Goal: Information Seeking & Learning: Learn about a topic

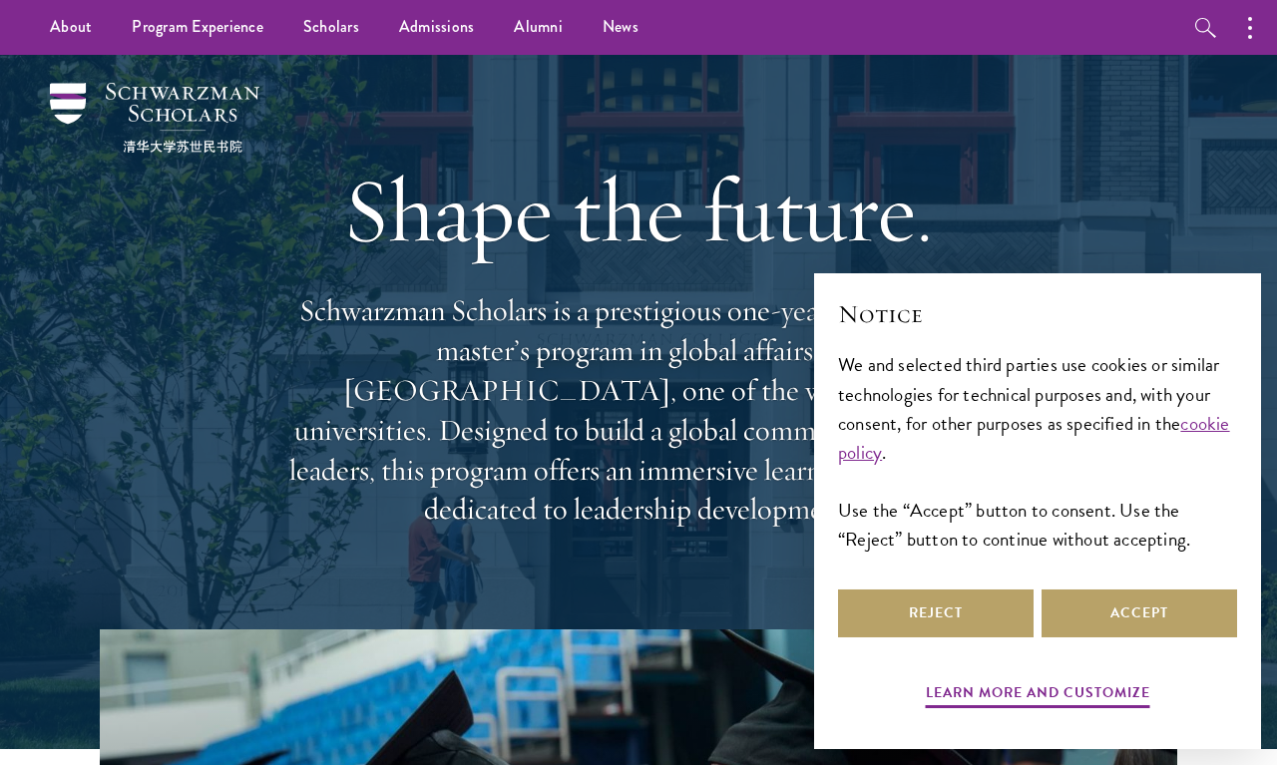
click at [1105, 578] on div "Notice We and selected third parties use cookies or similar technologies for te…" at bounding box center [1037, 440] width 399 height 287
click at [1096, 621] on button "Accept" at bounding box center [1140, 614] width 196 height 48
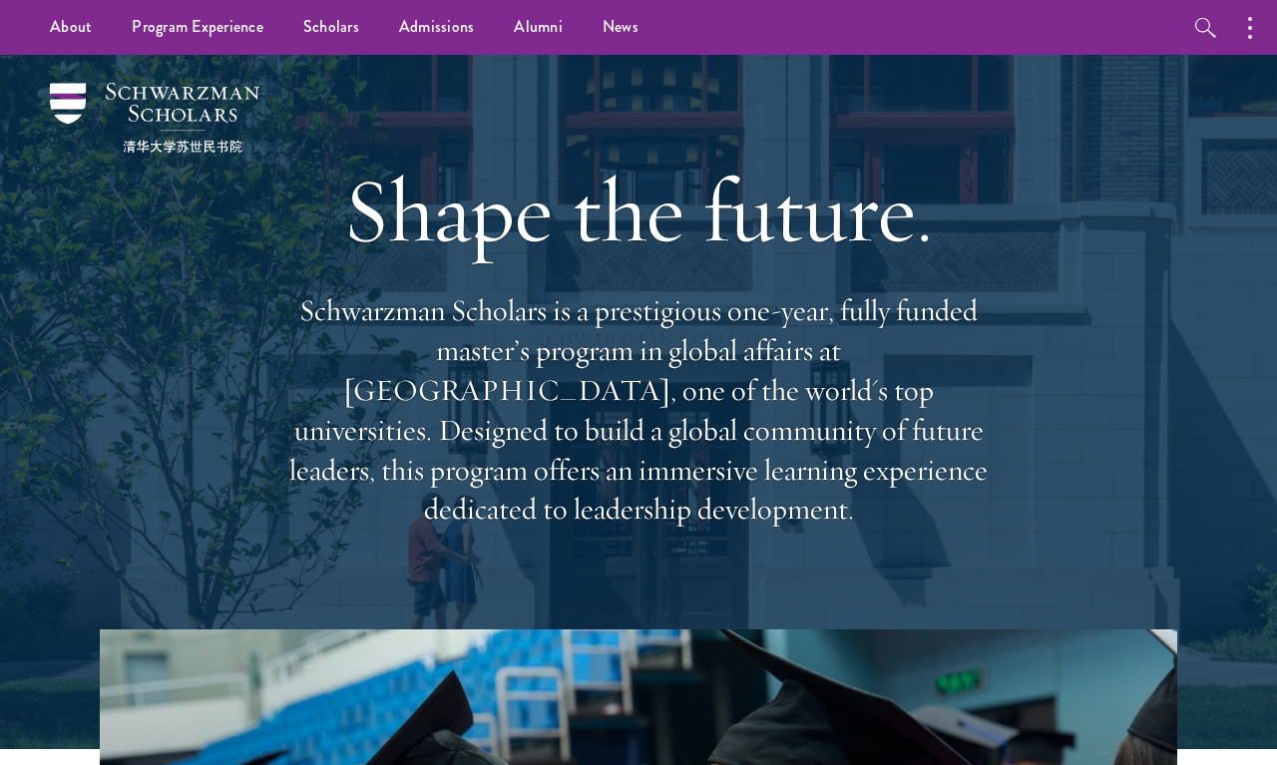
click at [528, 36] on link "Alumni" at bounding box center [538, 27] width 89 height 55
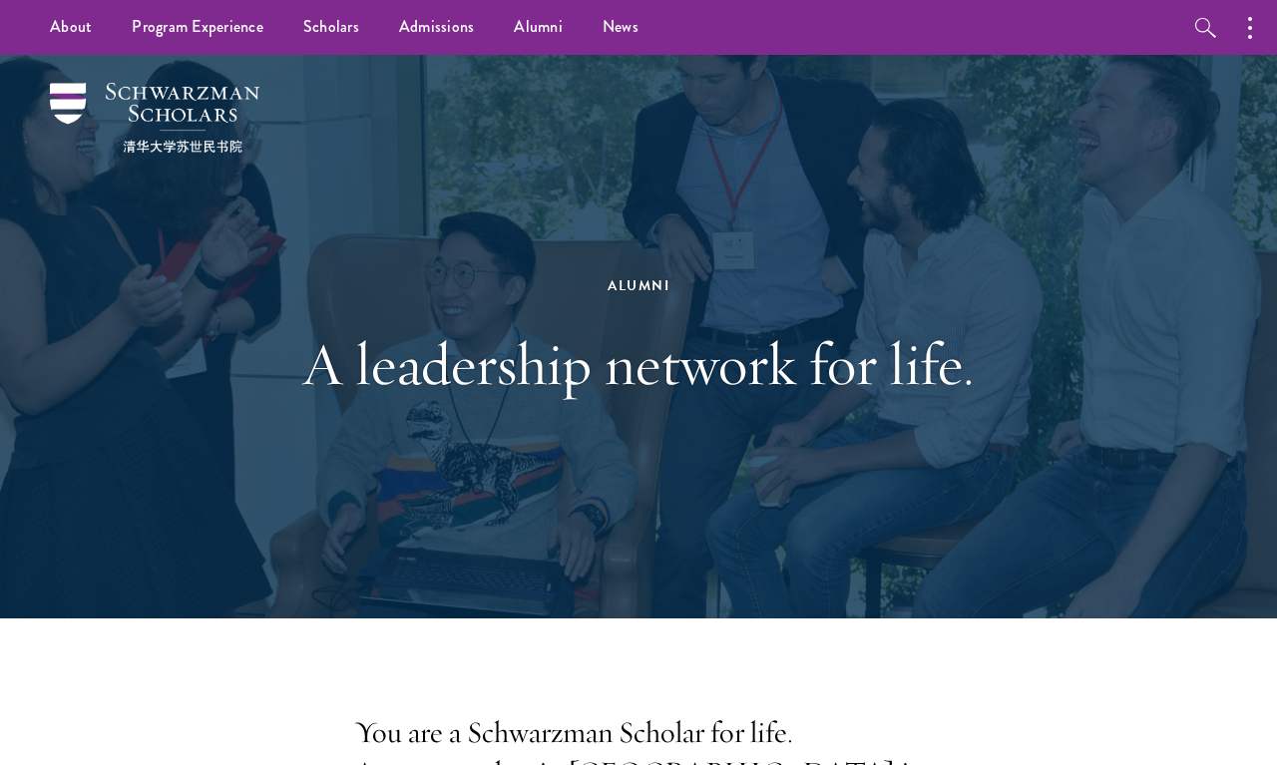
click at [333, 35] on link "Scholars" at bounding box center [331, 27] width 96 height 55
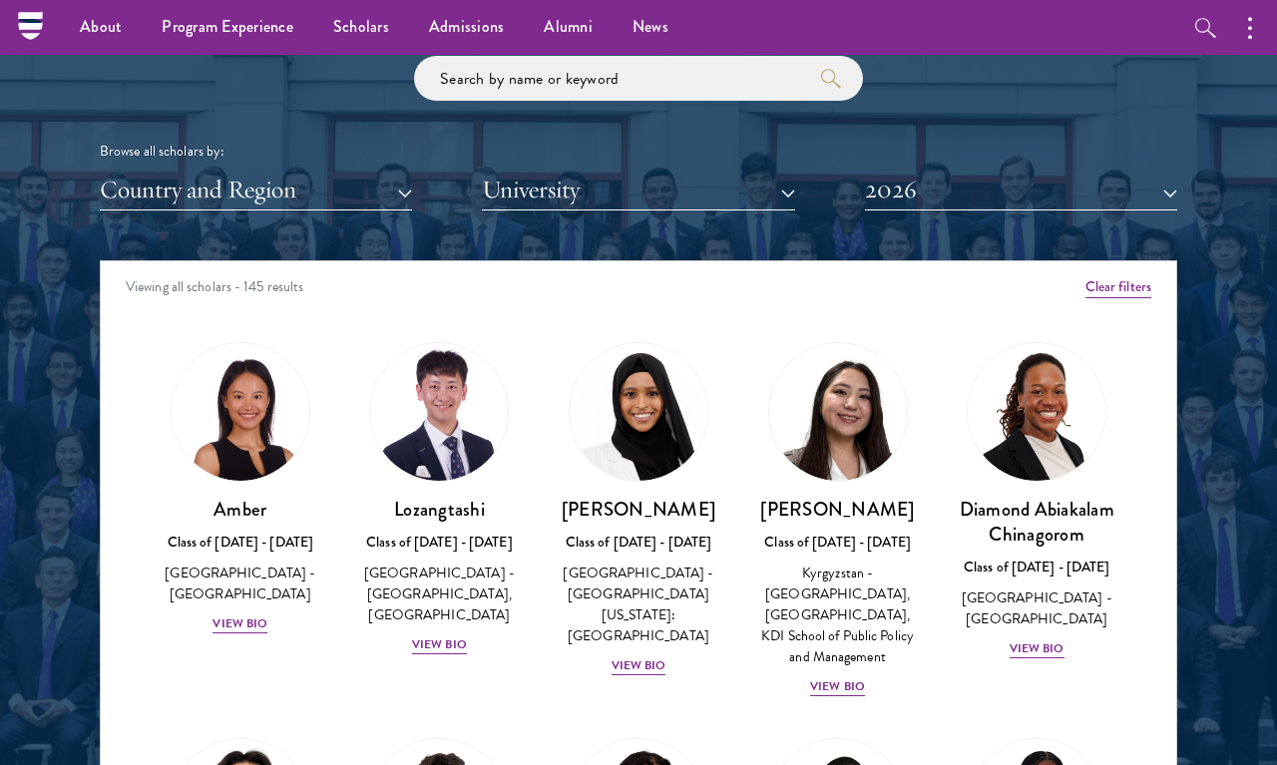
scroll to position [2313, 0]
click at [184, 191] on button "Country and Region" at bounding box center [256, 190] width 312 height 41
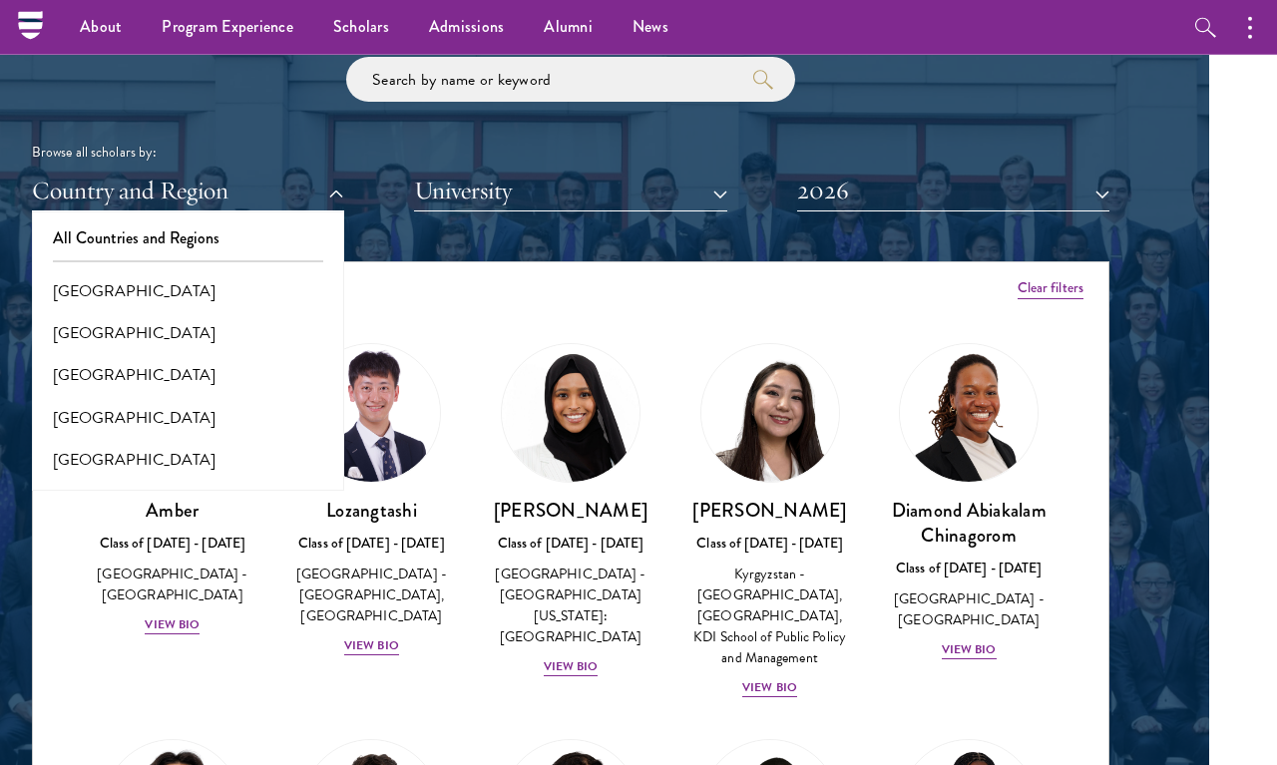
click at [84, 234] on button "All Countries and Regions" at bounding box center [188, 239] width 300 height 42
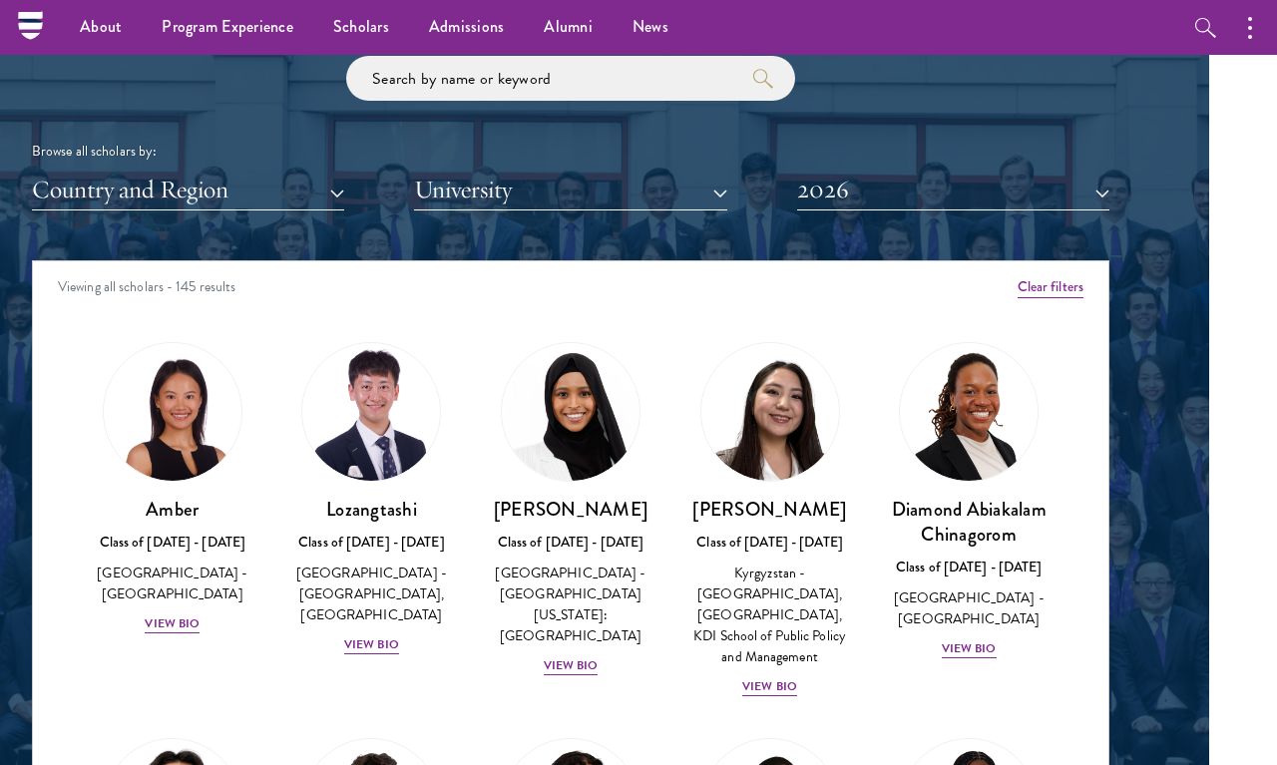
click at [82, 196] on button "Country and Region" at bounding box center [188, 190] width 312 height 41
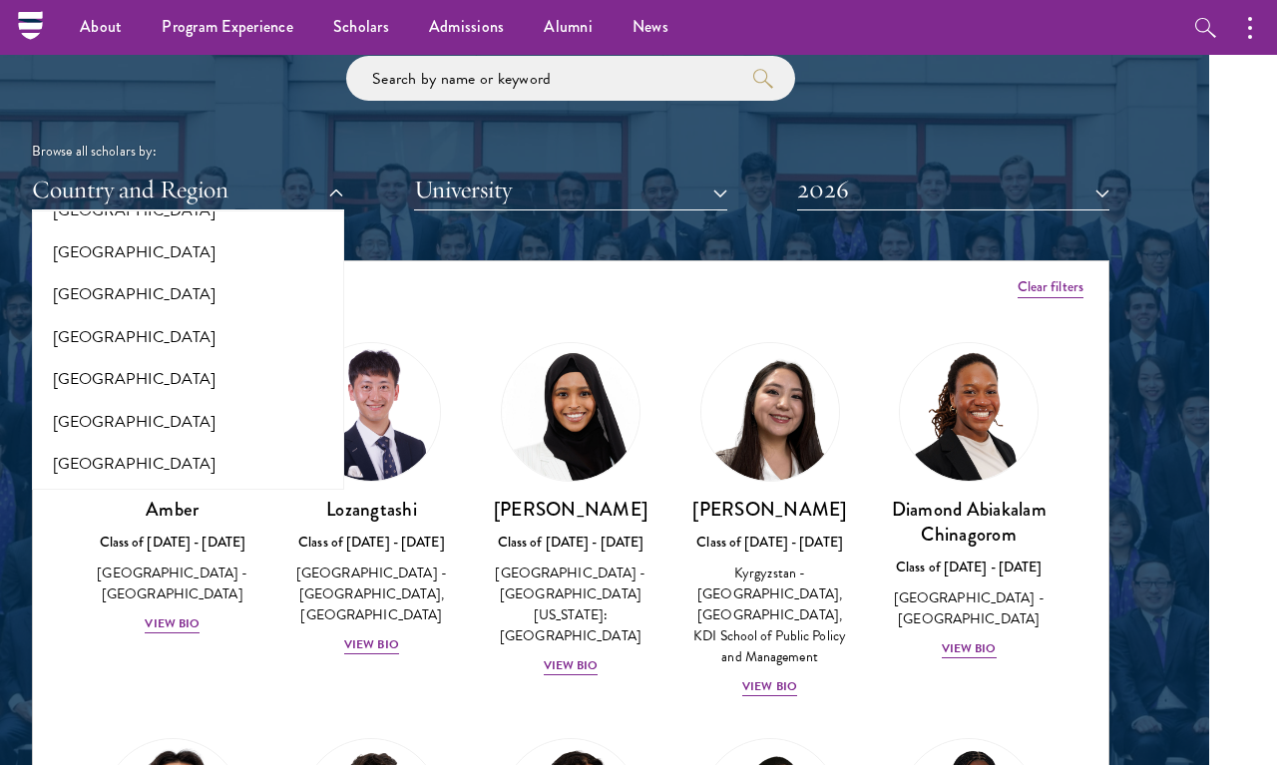
scroll to position [3099, 0]
click at [69, 360] on button "[GEOGRAPHIC_DATA]" at bounding box center [188, 381] width 300 height 42
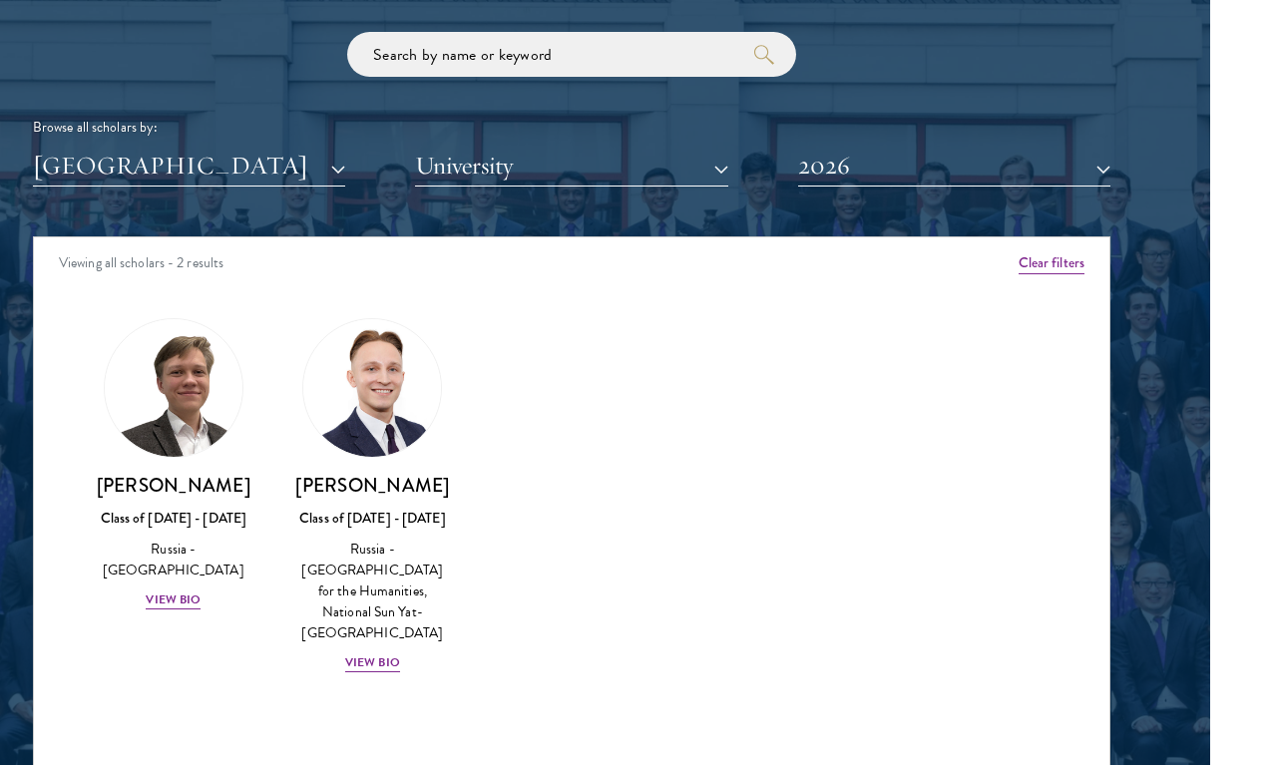
click at [872, 157] on button "2026" at bounding box center [954, 166] width 312 height 41
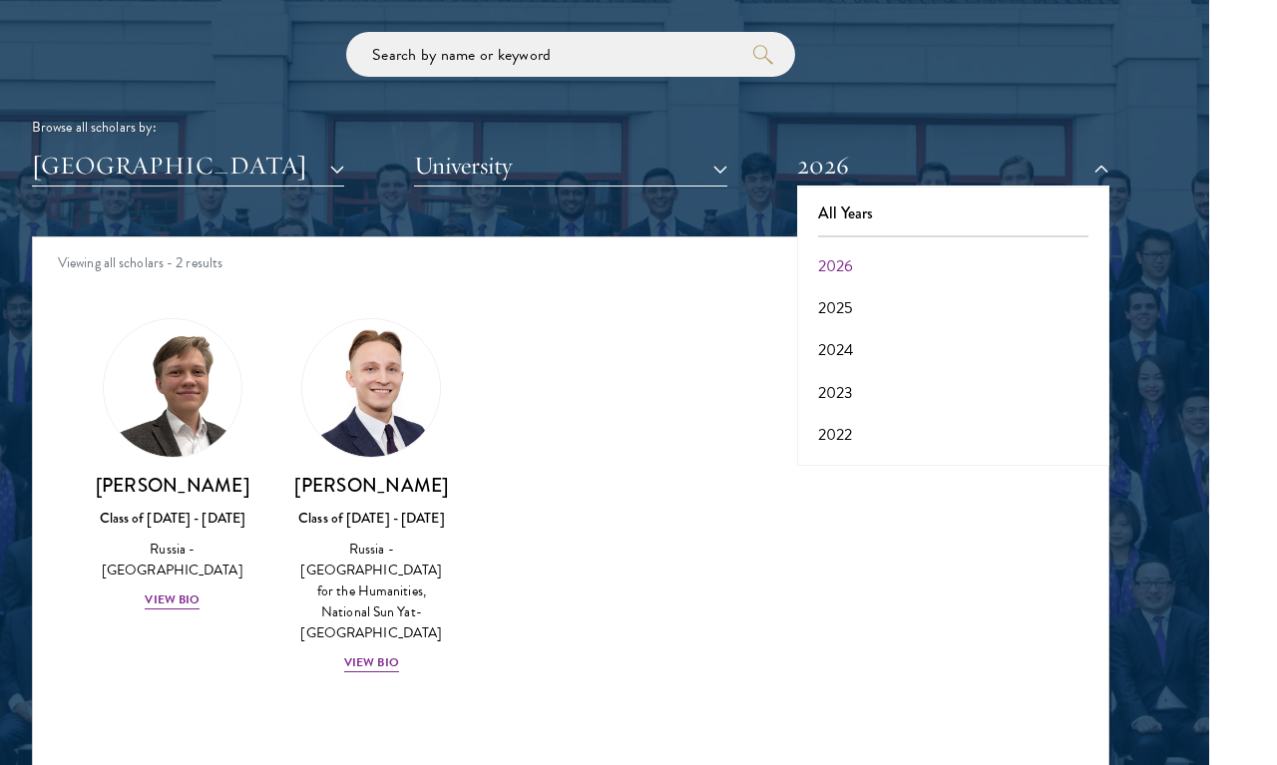
click at [833, 200] on button "All Years" at bounding box center [953, 214] width 300 height 42
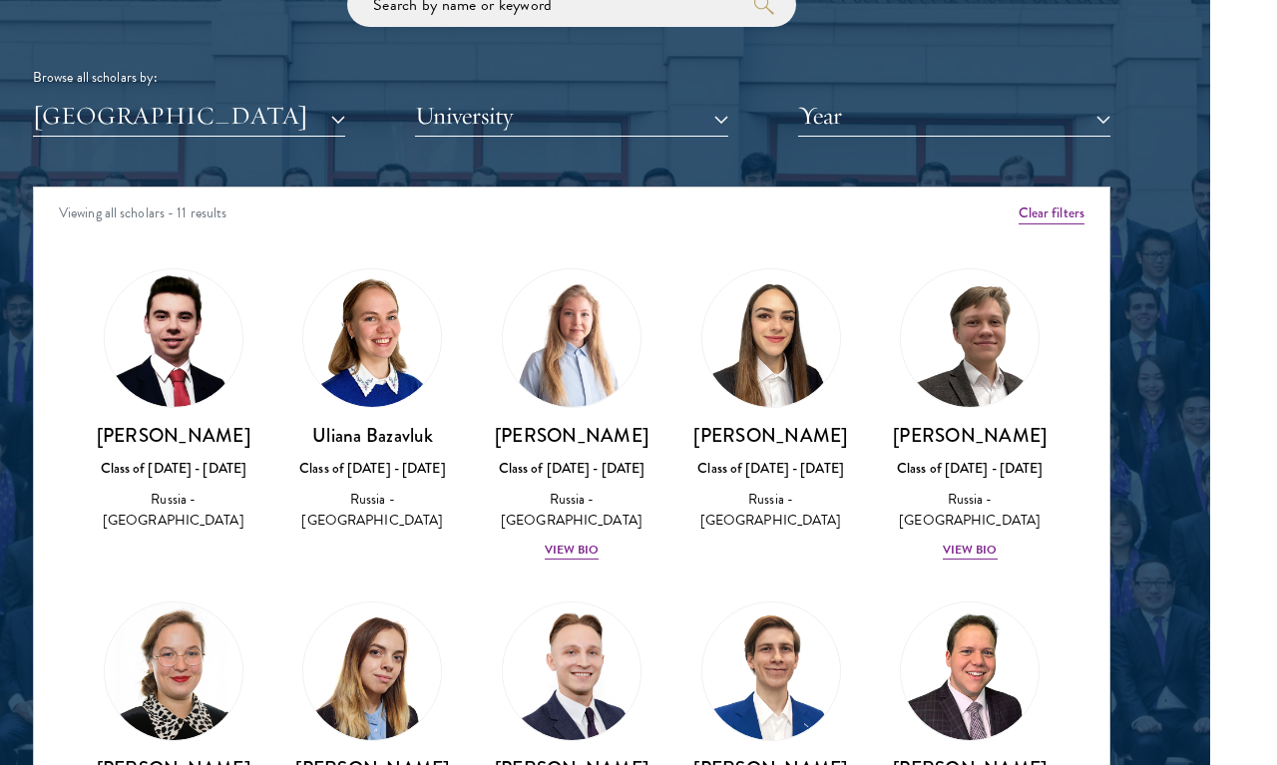
click at [105, 96] on button "[GEOGRAPHIC_DATA]" at bounding box center [189, 116] width 312 height 41
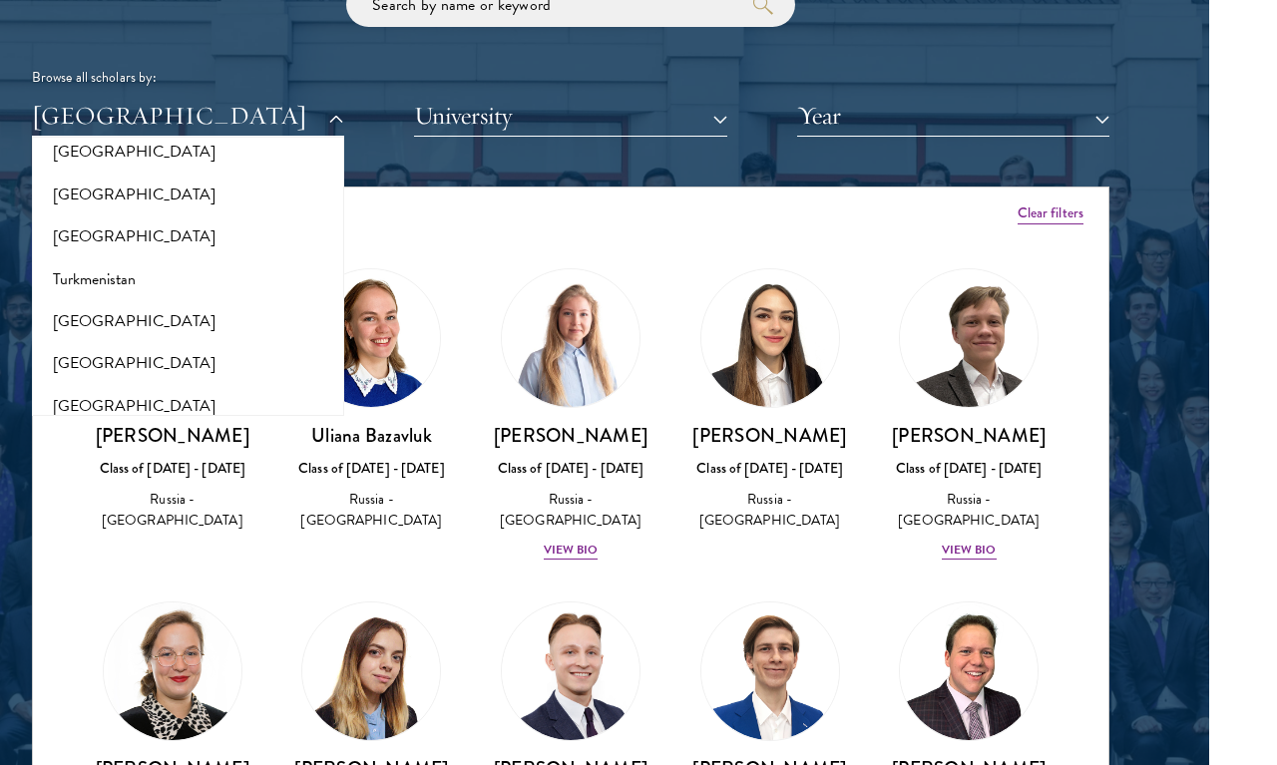
scroll to position [3956, 0]
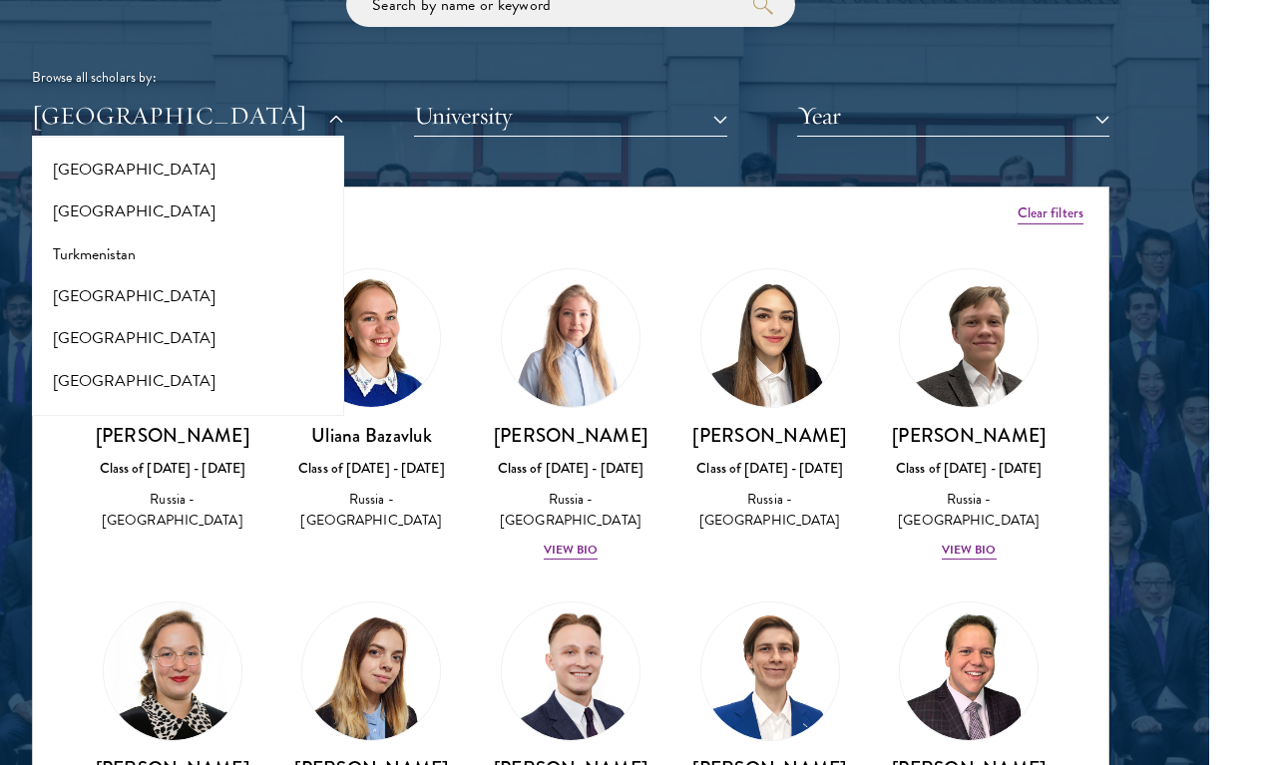
click at [78, 317] on button "[GEOGRAPHIC_DATA]" at bounding box center [188, 338] width 300 height 42
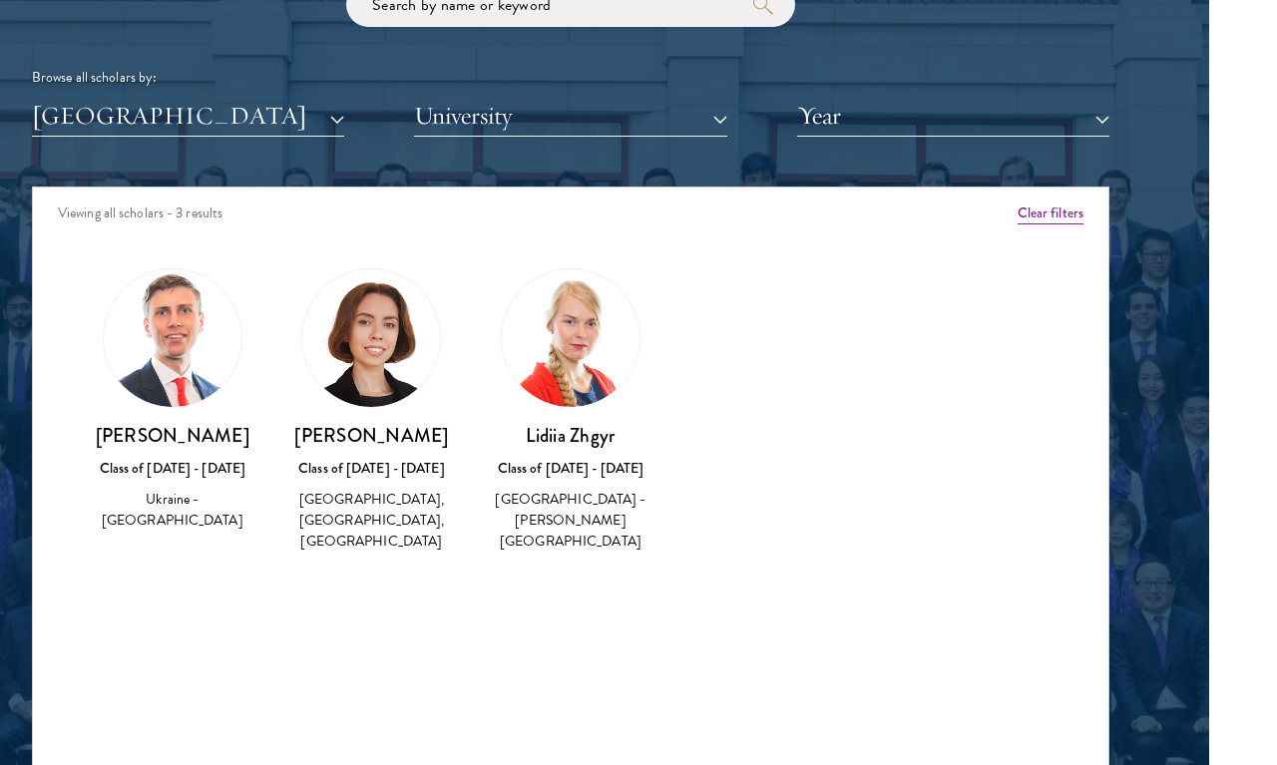
click at [119, 117] on button "[GEOGRAPHIC_DATA]" at bounding box center [188, 116] width 312 height 41
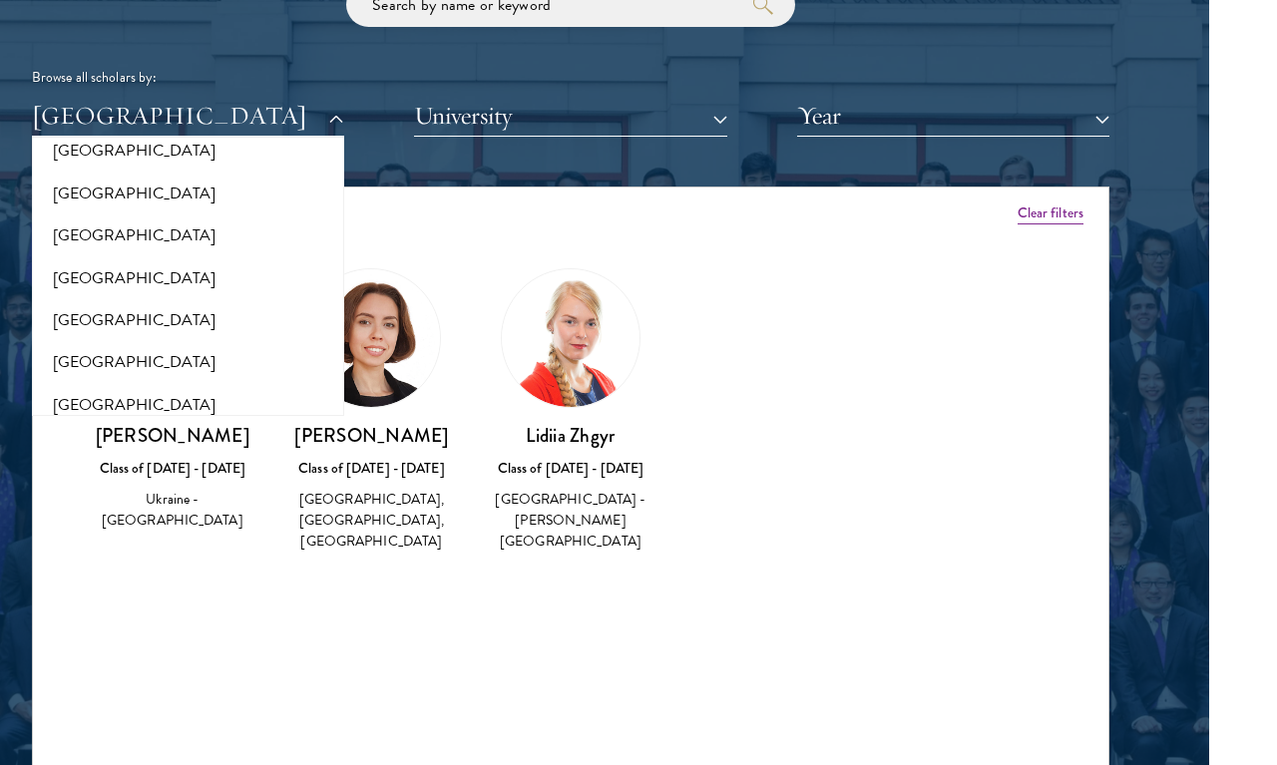
scroll to position [4143, 0]
click at [80, 427] on button "[GEOGRAPHIC_DATA]" at bounding box center [188, 448] width 300 height 42
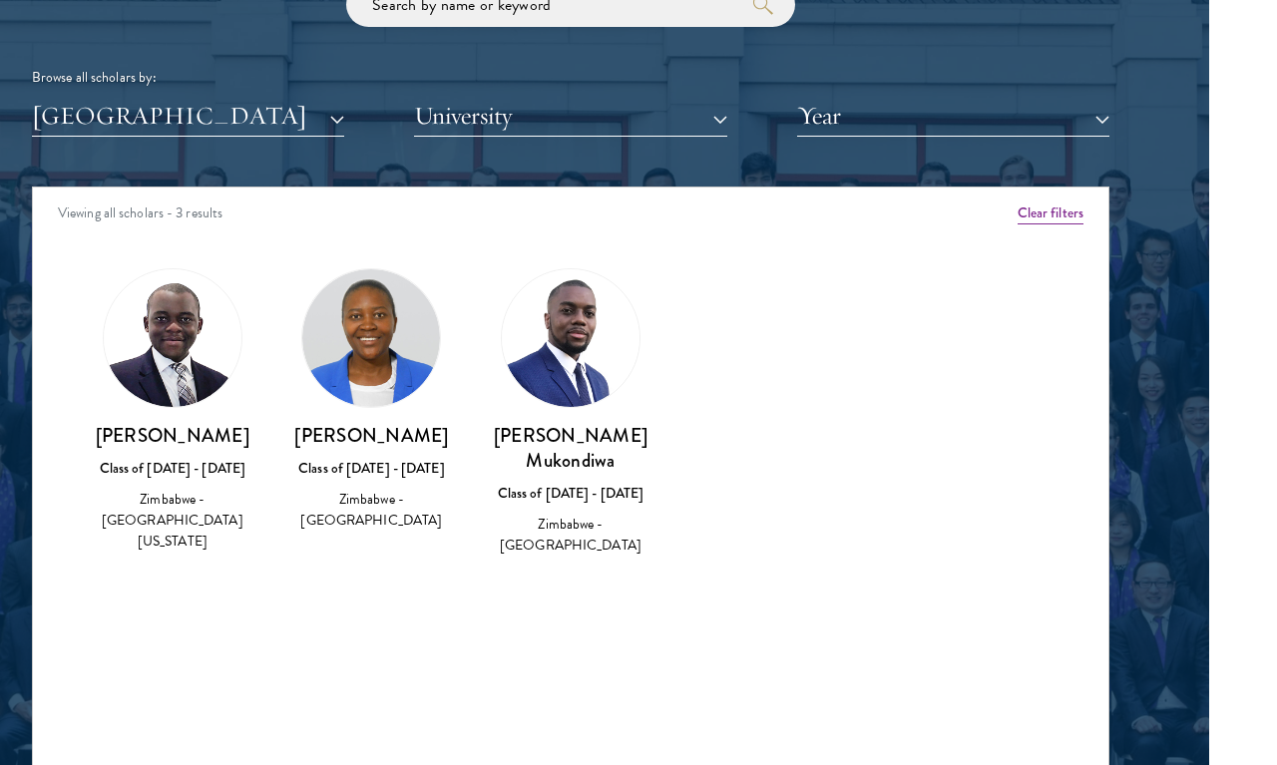
click at [112, 112] on button "[GEOGRAPHIC_DATA]" at bounding box center [188, 116] width 312 height 41
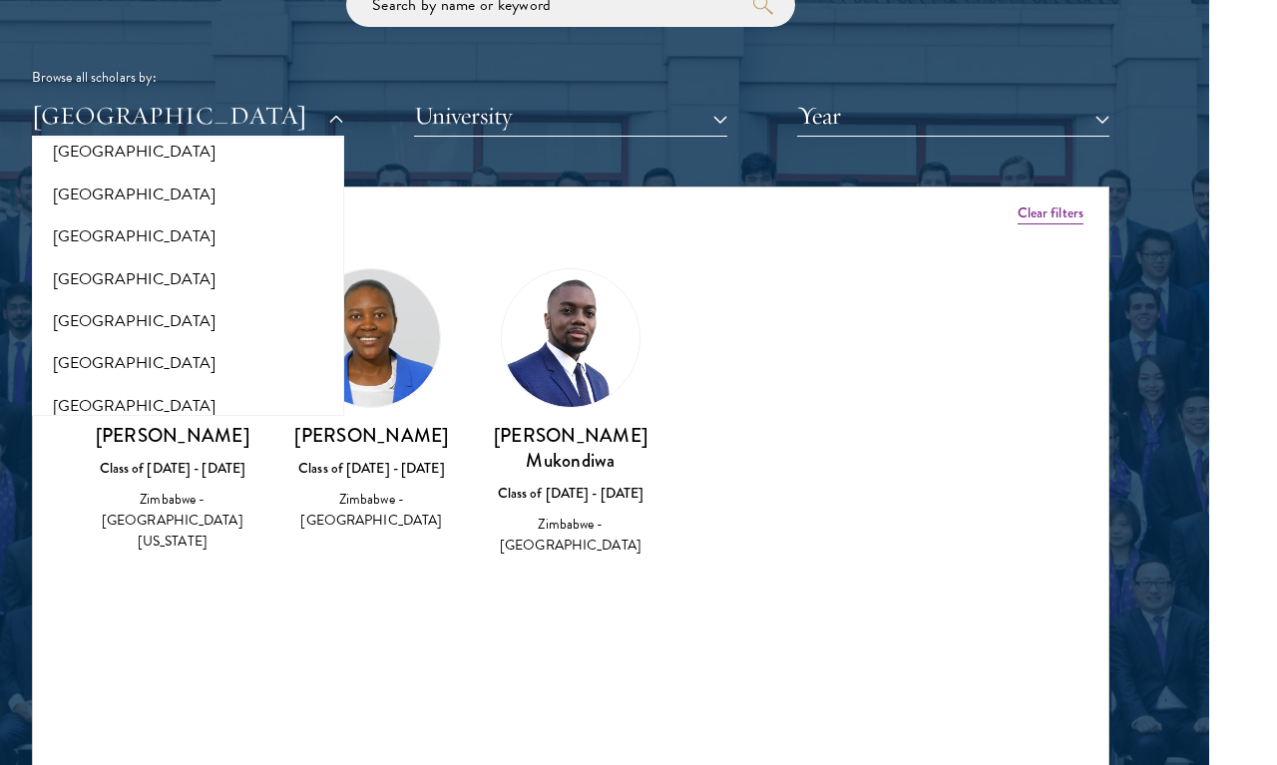
click at [68, 385] on button "[GEOGRAPHIC_DATA]" at bounding box center [188, 406] width 300 height 42
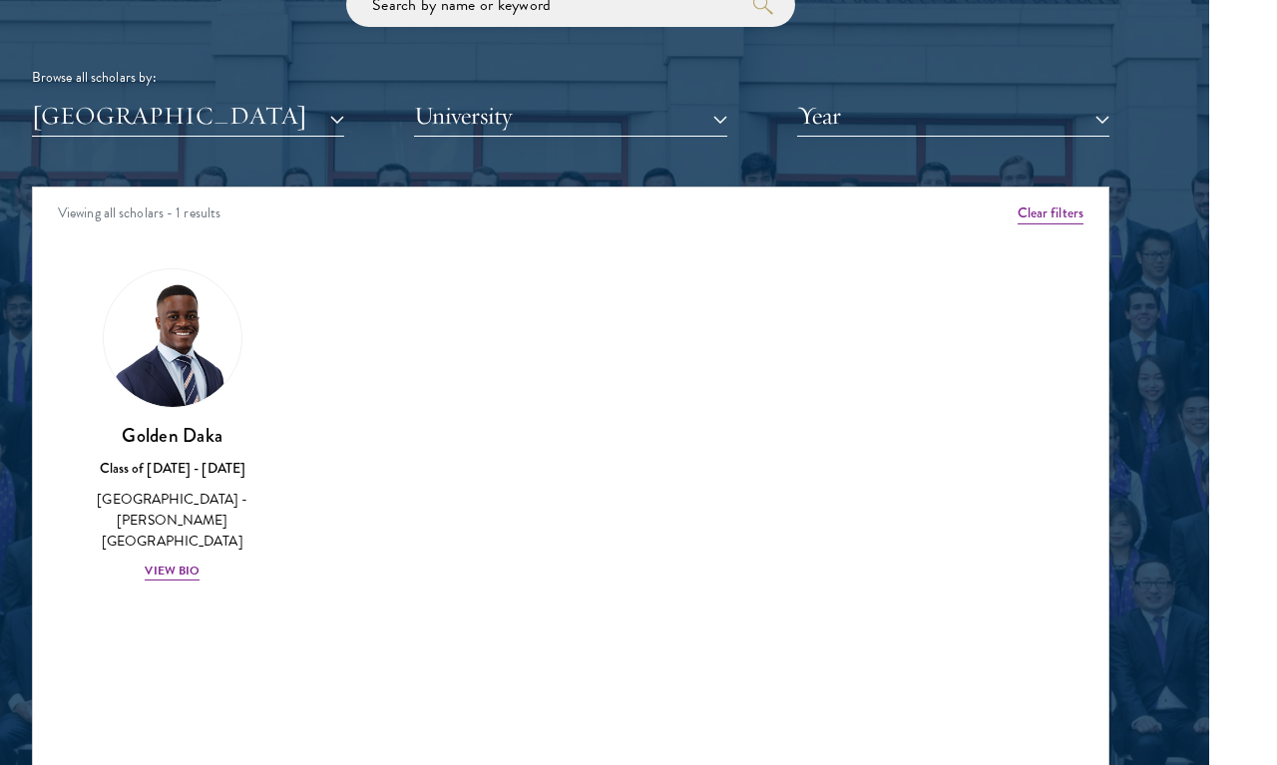
click at [114, 111] on button "[GEOGRAPHIC_DATA]" at bounding box center [188, 116] width 312 height 41
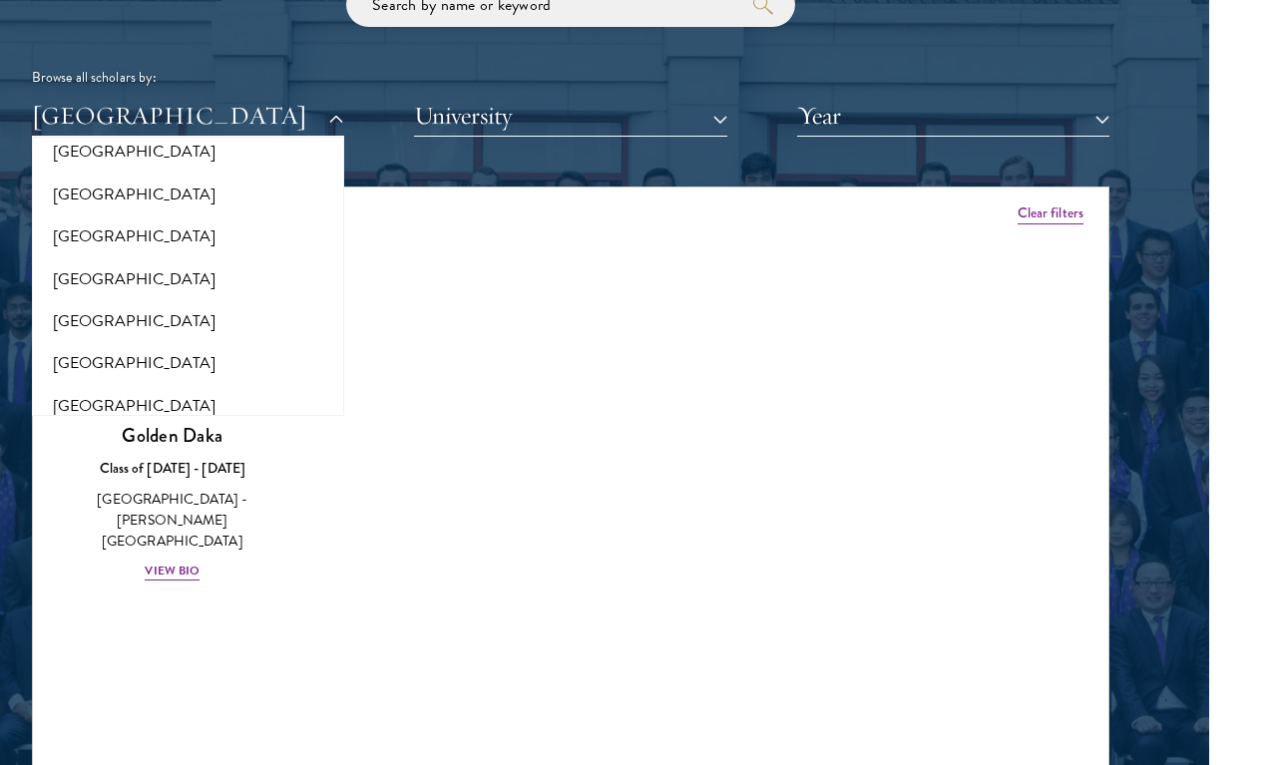
click at [122, 427] on button "[GEOGRAPHIC_DATA]" at bounding box center [188, 448] width 300 height 42
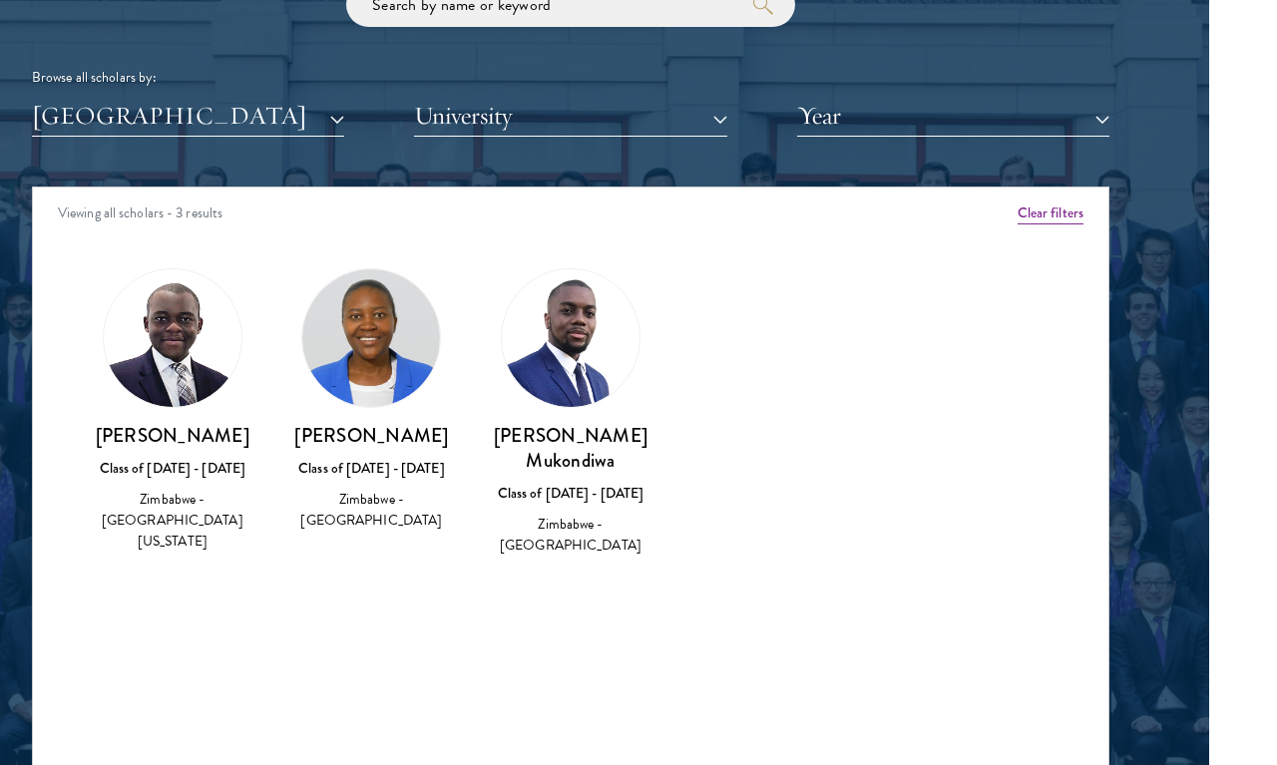
click at [114, 122] on button "[GEOGRAPHIC_DATA]" at bounding box center [188, 116] width 312 height 41
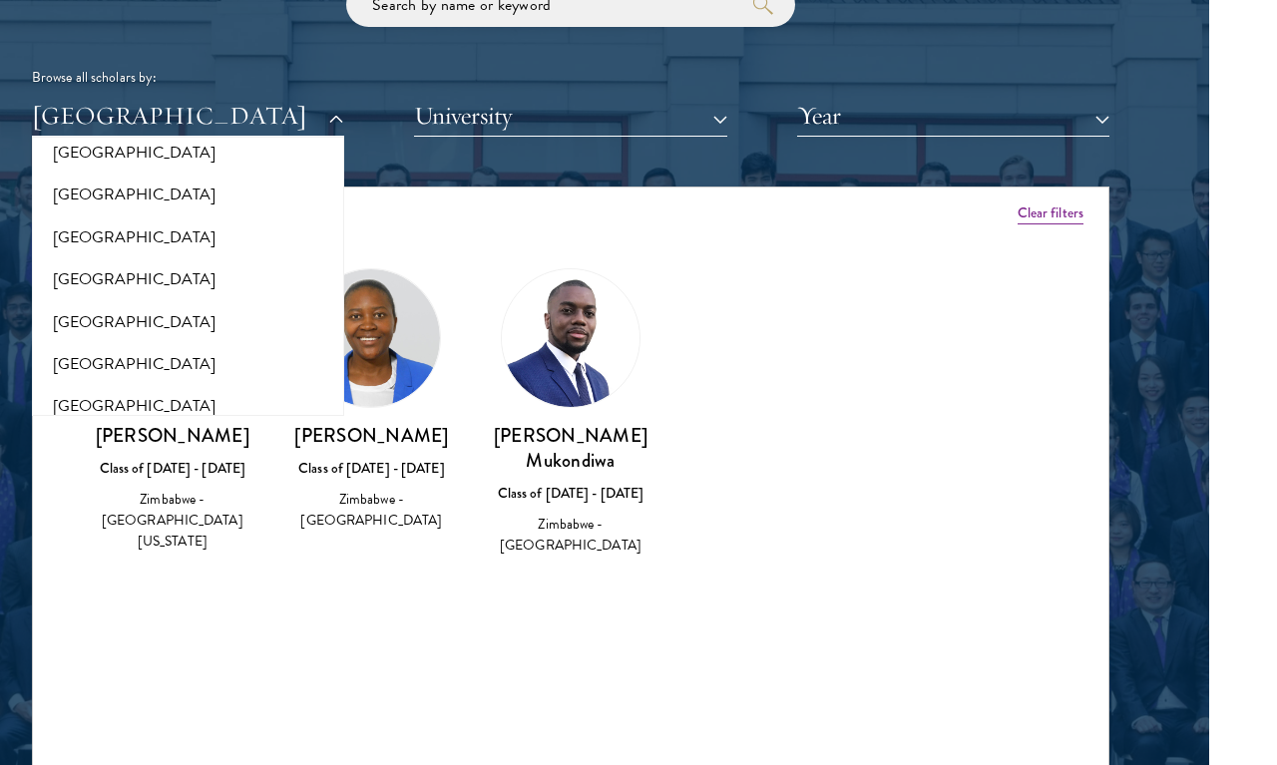
scroll to position [4098, 0]
click at [96, 260] on button "[GEOGRAPHIC_DATA]" at bounding box center [188, 281] width 300 height 42
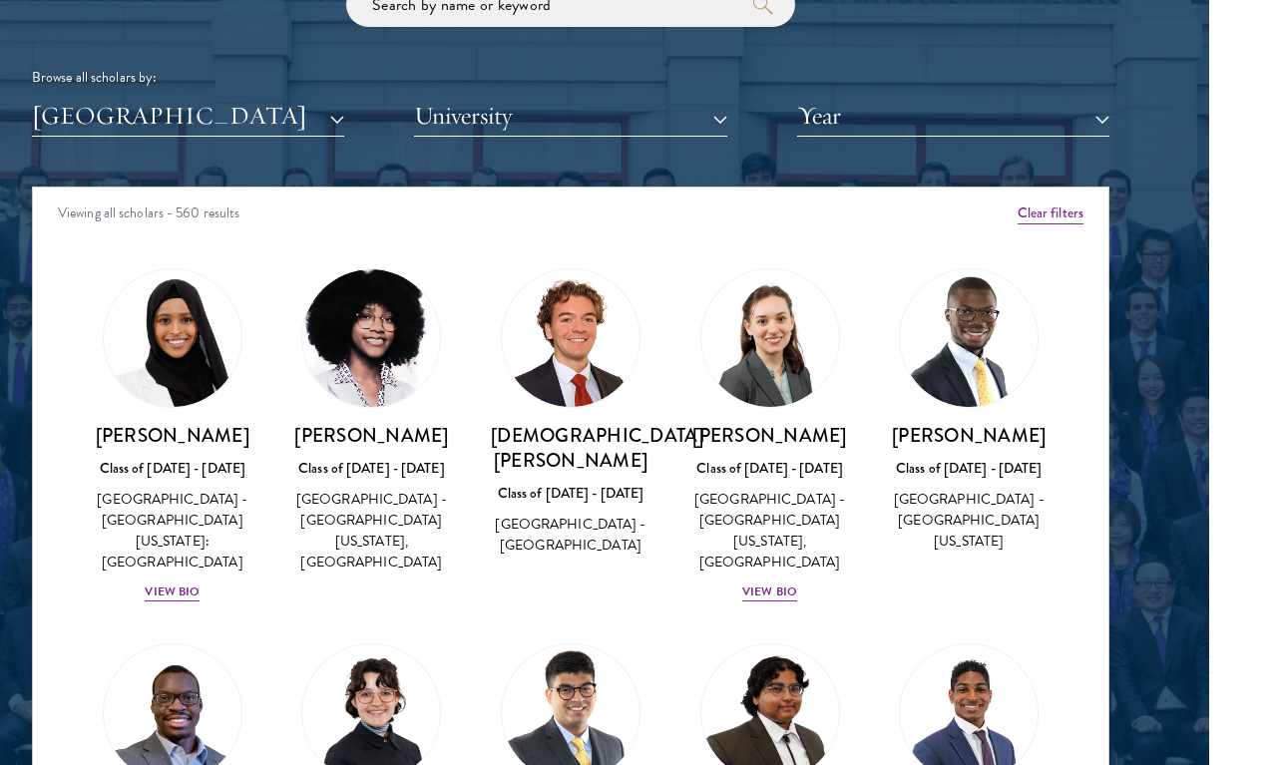
click at [92, 104] on button "[GEOGRAPHIC_DATA]" at bounding box center [188, 116] width 312 height 41
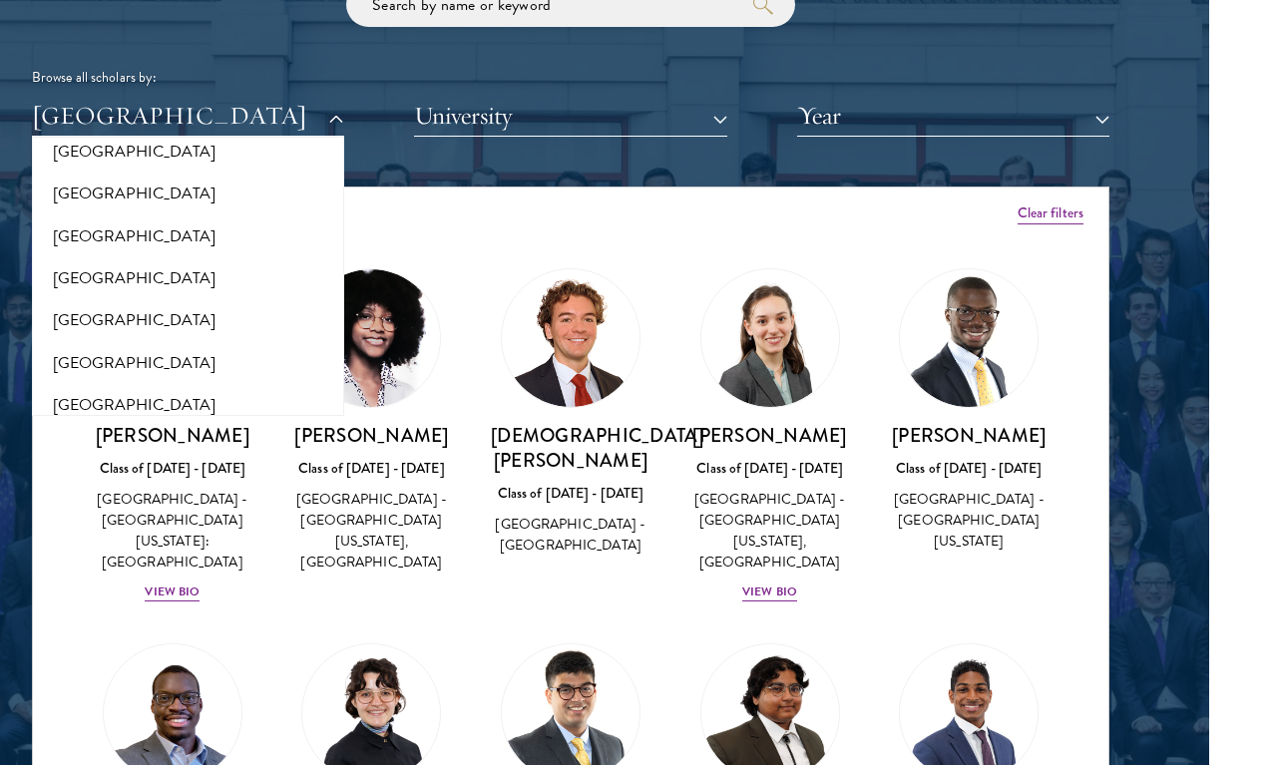
scroll to position [315, 0]
click at [89, 223] on button "[GEOGRAPHIC_DATA]" at bounding box center [188, 240] width 300 height 42
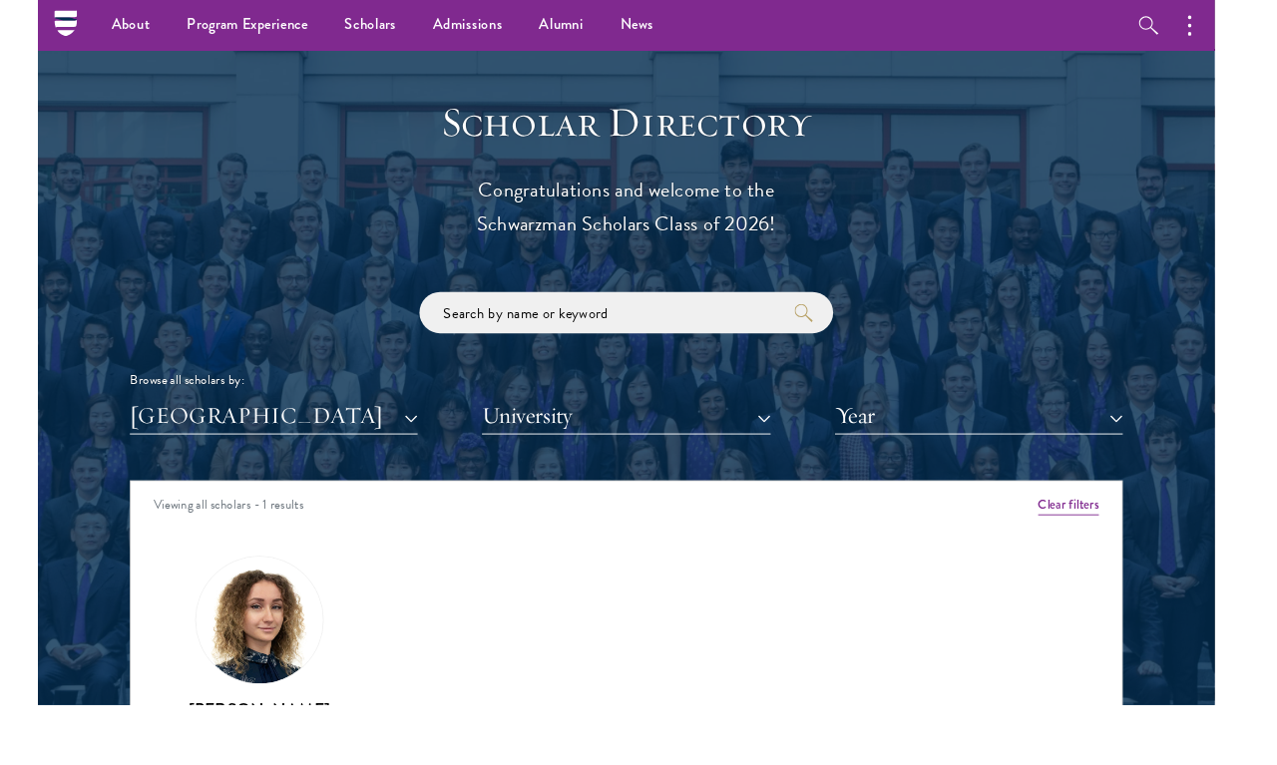
scroll to position [2279, 0]
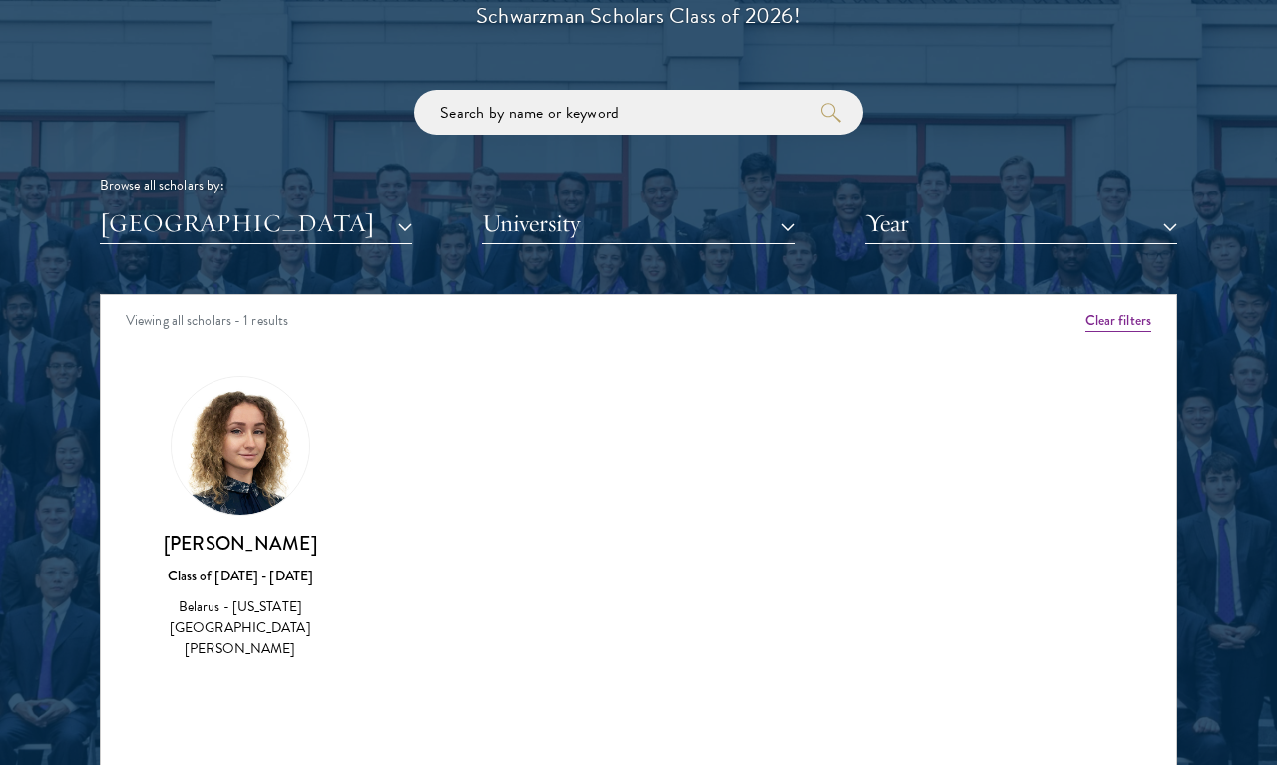
click at [153, 204] on button "[GEOGRAPHIC_DATA]" at bounding box center [256, 224] width 312 height 41
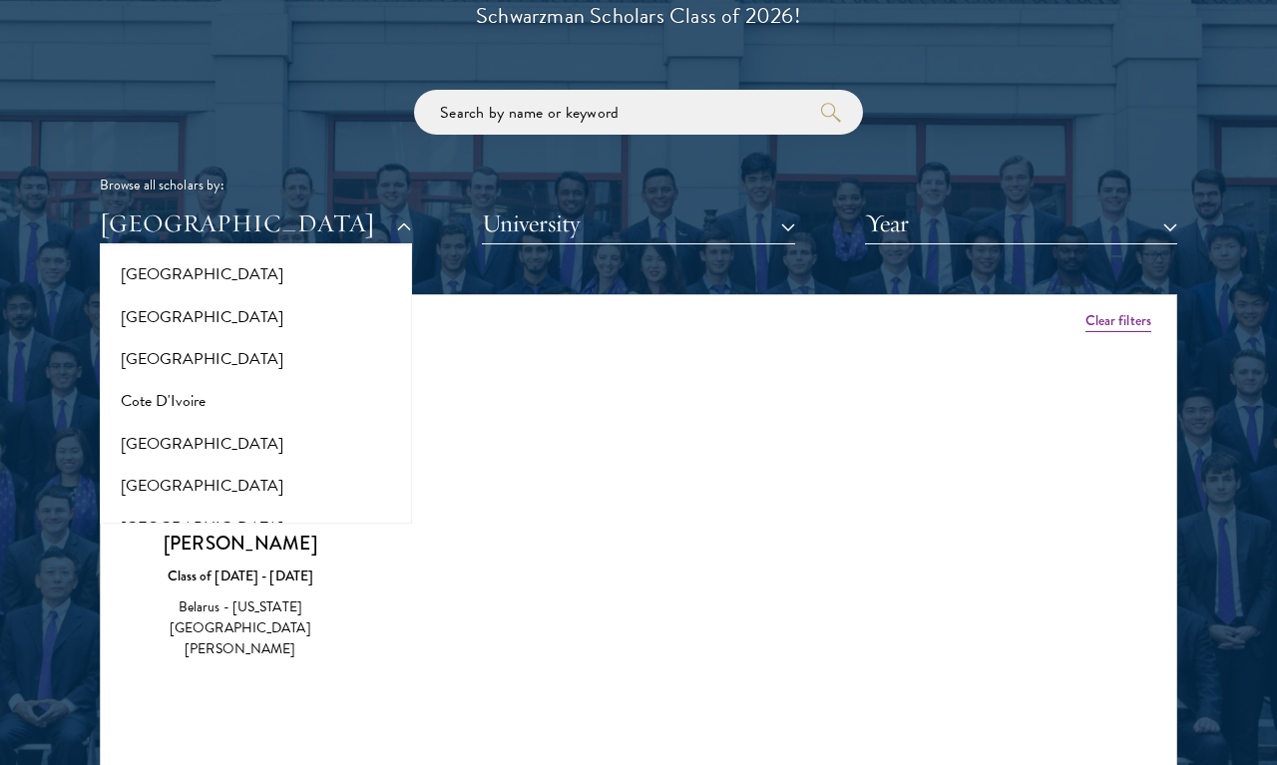
scroll to position [771, 0]
click at [136, 313] on button "[GEOGRAPHIC_DATA]" at bounding box center [256, 314] width 300 height 42
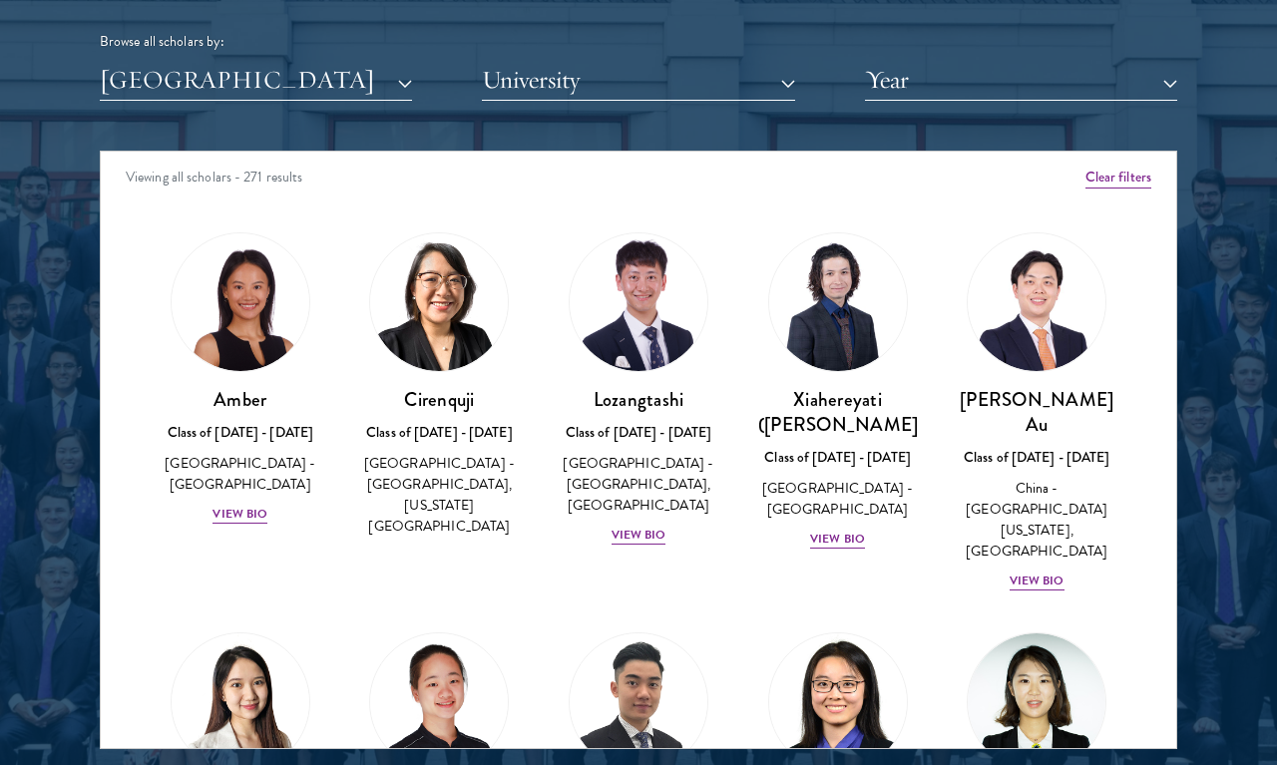
scroll to position [2431, 0]
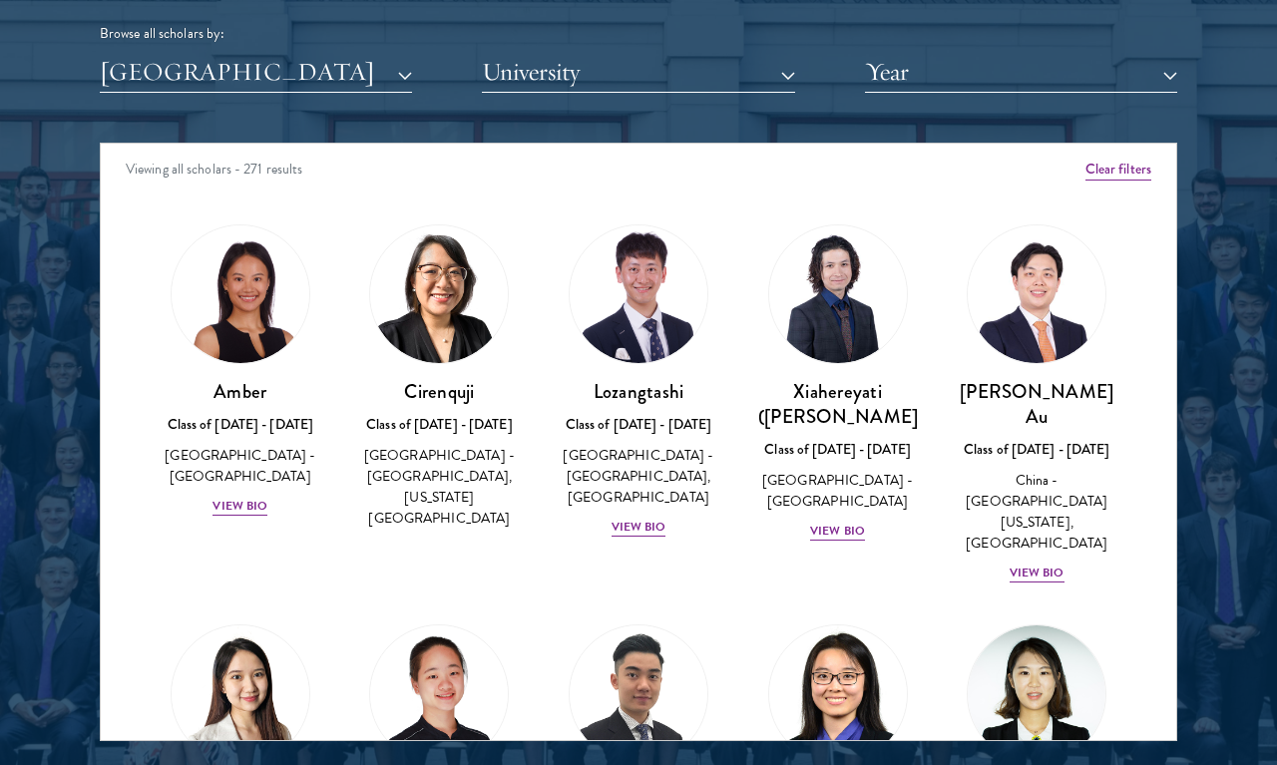
click at [139, 84] on button "[GEOGRAPHIC_DATA]" at bounding box center [256, 72] width 312 height 41
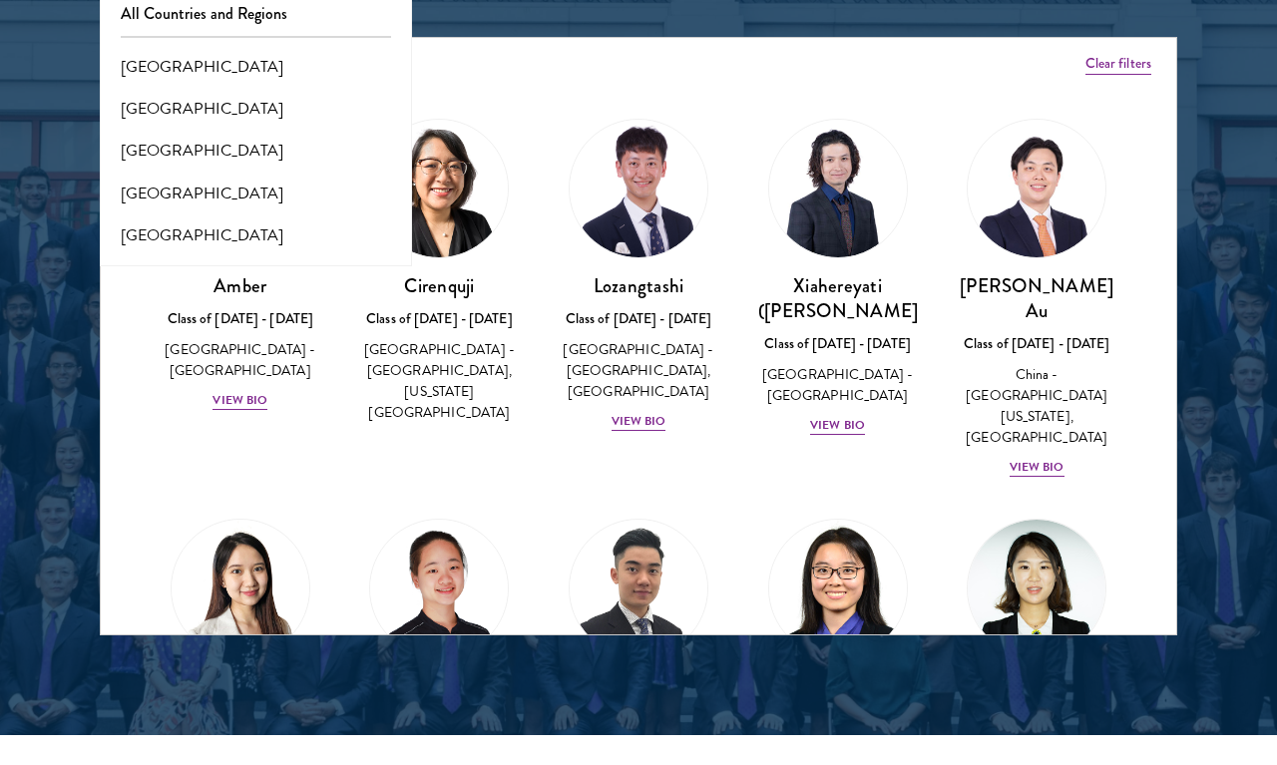
scroll to position [0, 0]
click at [132, 6] on button "All Countries and Regions" at bounding box center [256, 14] width 300 height 42
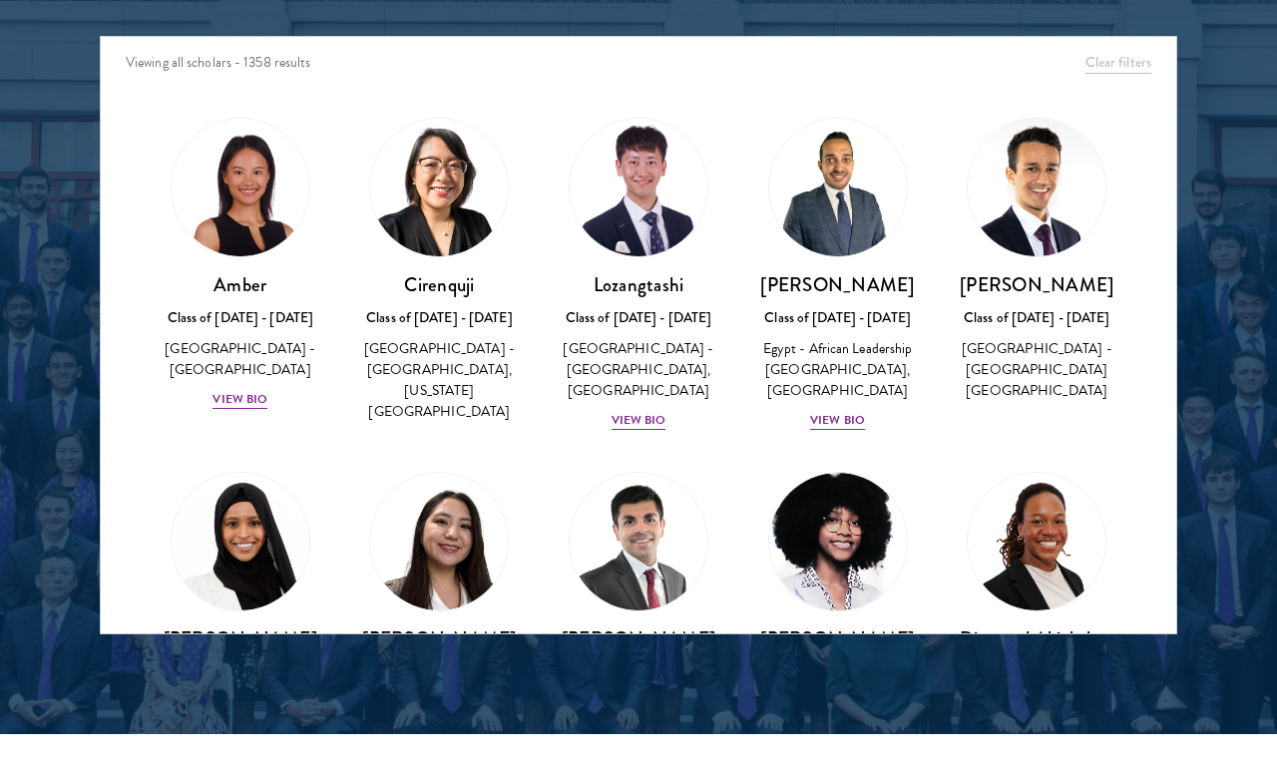
click at [151, 8] on div "Scholar Directory Congratulations and welcome to the Schwarzman Scholars Class …" at bounding box center [639, 127] width 1078 height 1015
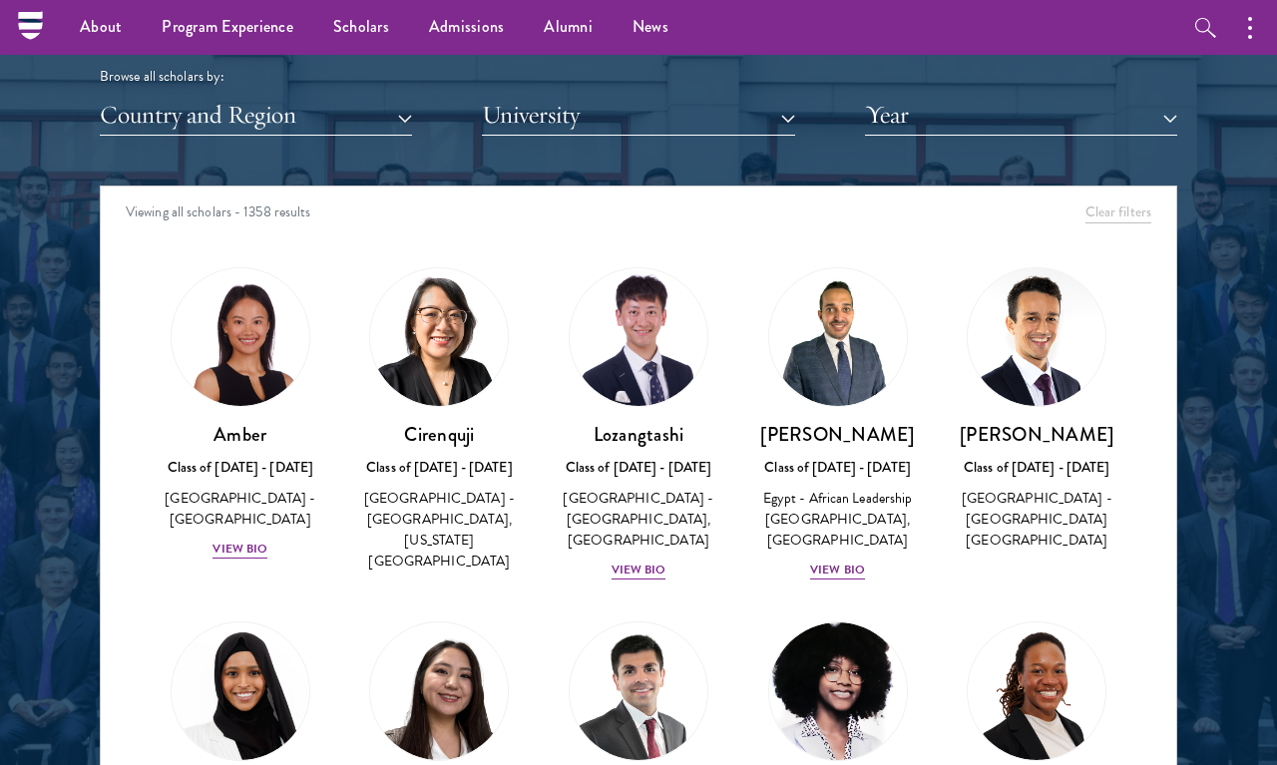
scroll to position [2382, 0]
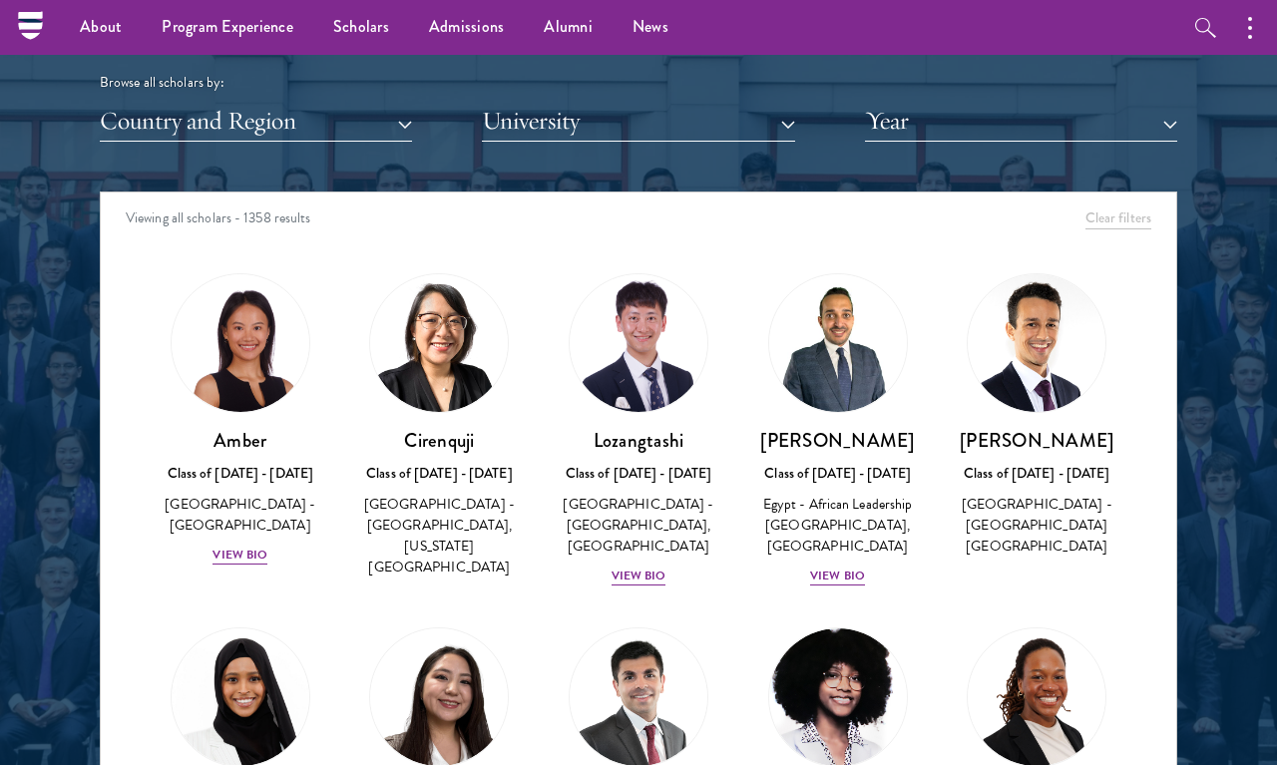
click at [510, 107] on button "University" at bounding box center [638, 121] width 312 height 41
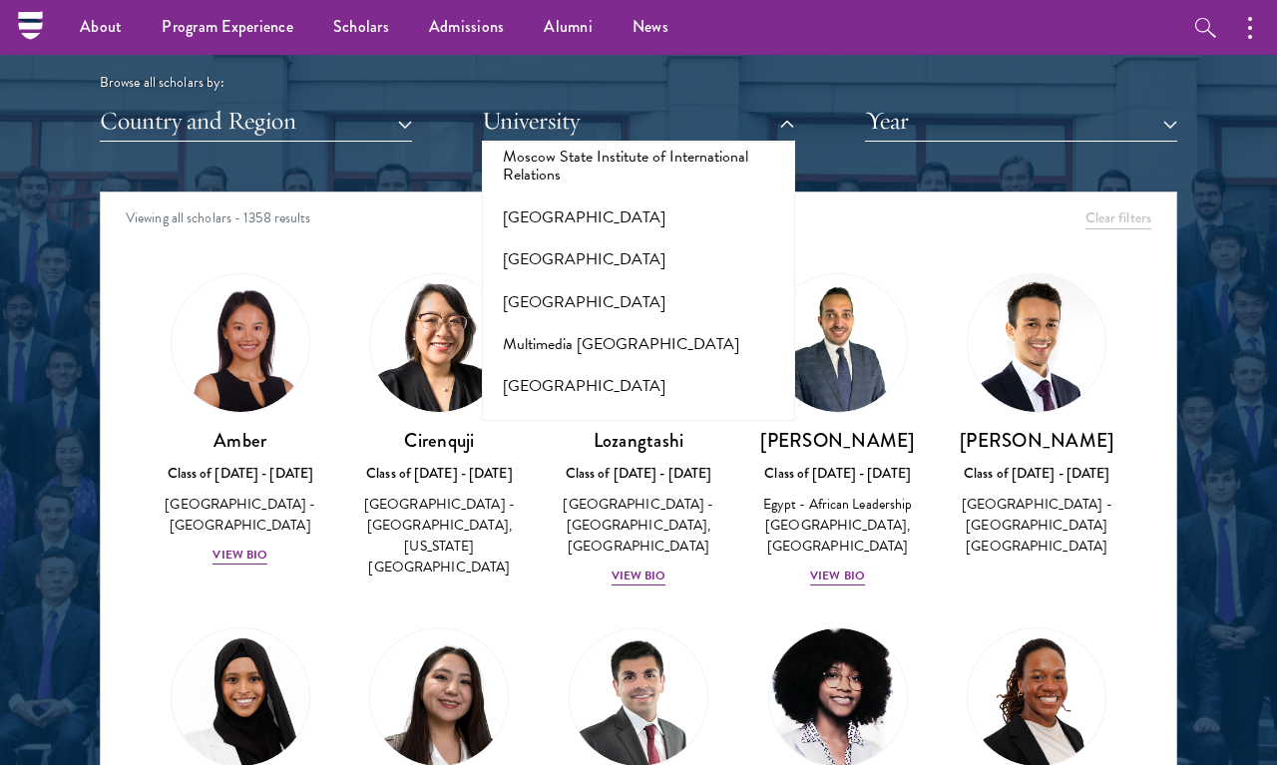
scroll to position [8674, 0]
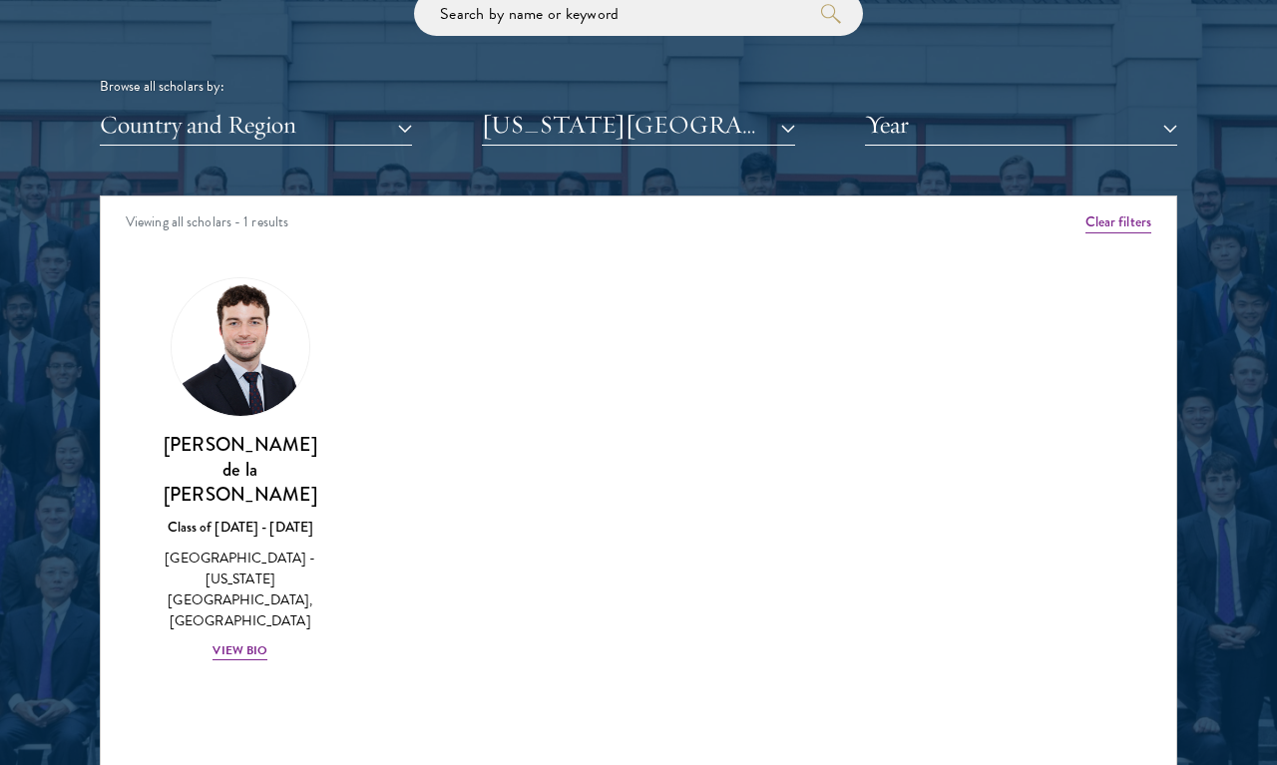
scroll to position [2384, 0]
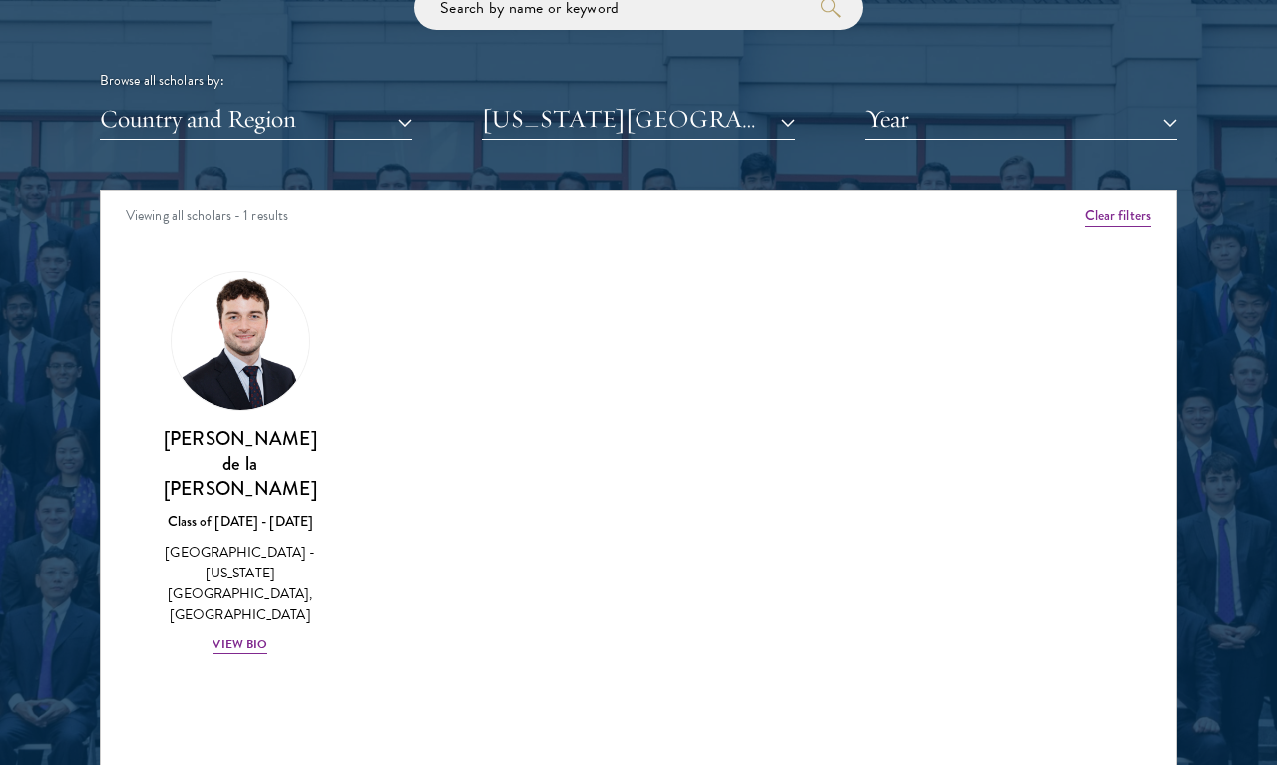
click at [538, 122] on button "[US_STATE][GEOGRAPHIC_DATA], [GEOGRAPHIC_DATA]" at bounding box center [638, 119] width 312 height 41
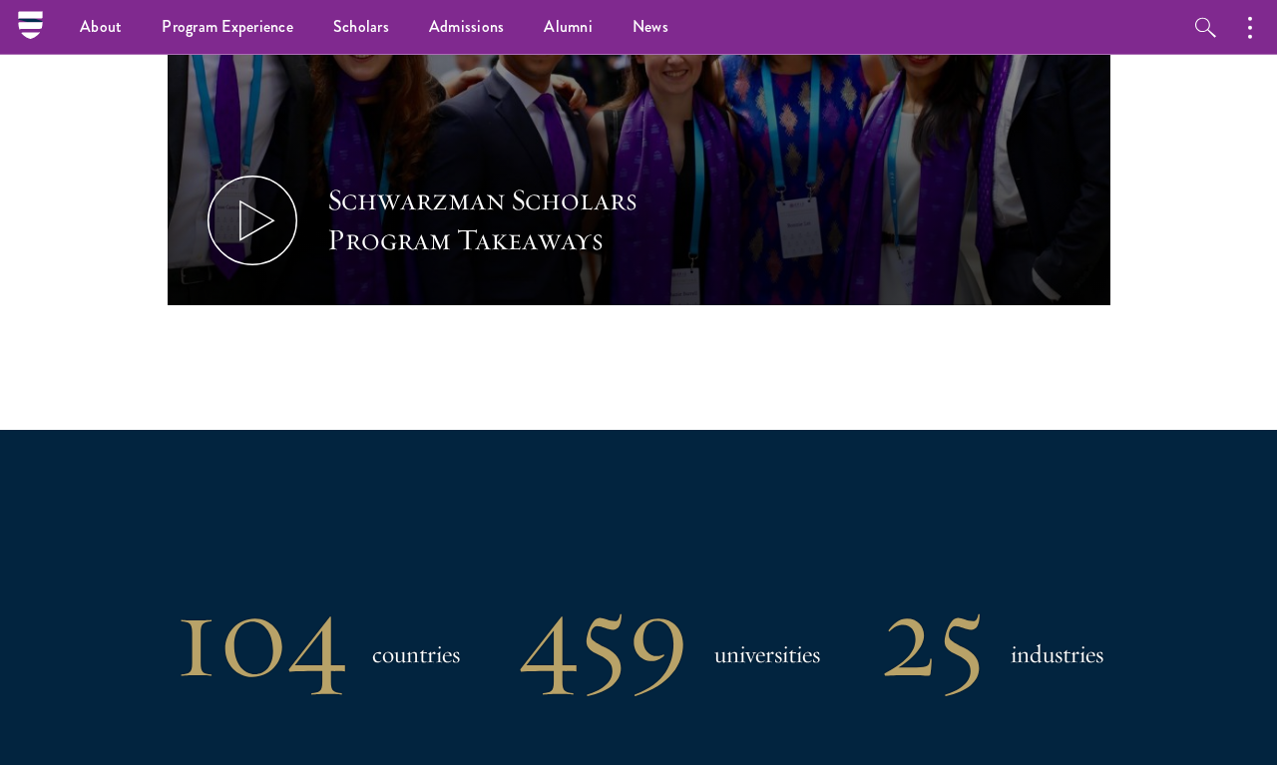
scroll to position [1157, 0]
